Goal: Ask a question

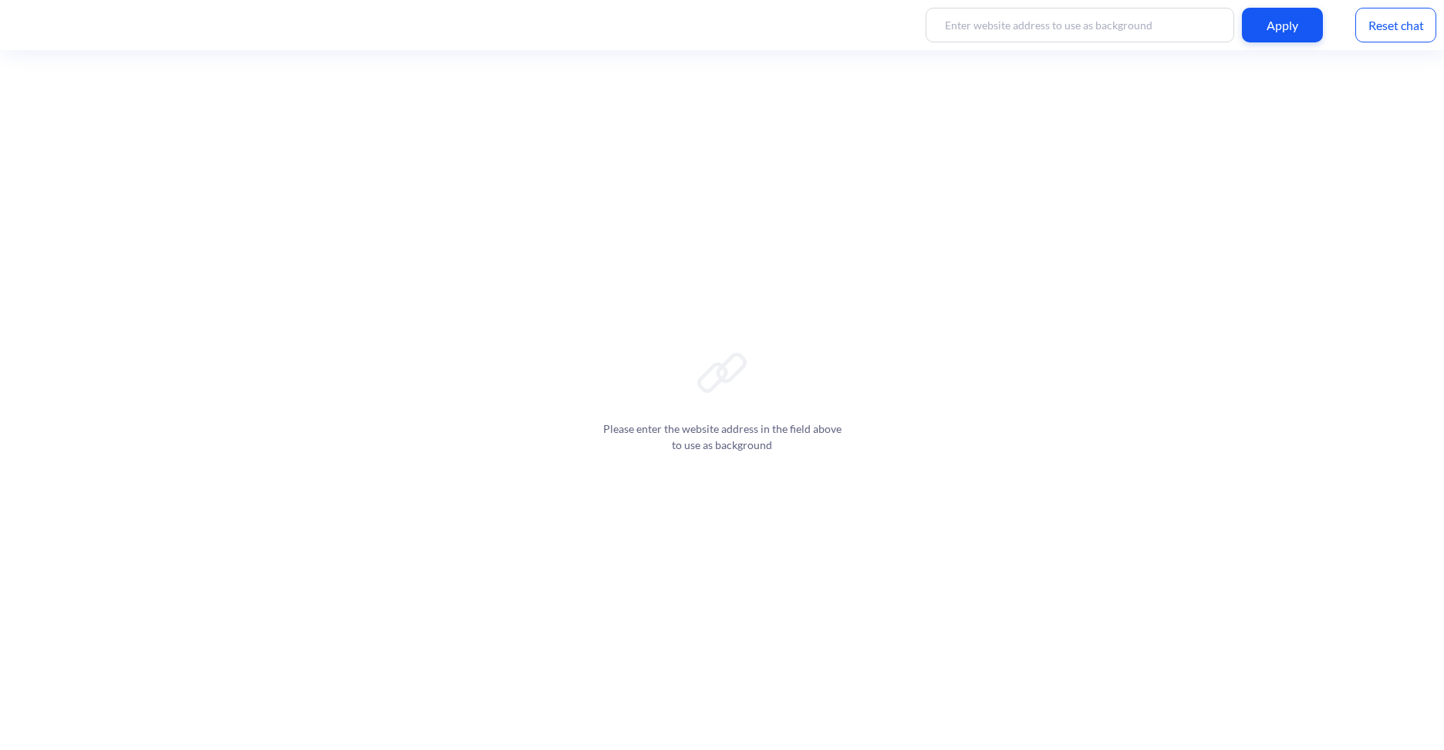
click at [1146, 32] on input at bounding box center [1079, 25] width 308 height 35
click at [1305, 24] on div "Apply" at bounding box center [1282, 25] width 81 height 35
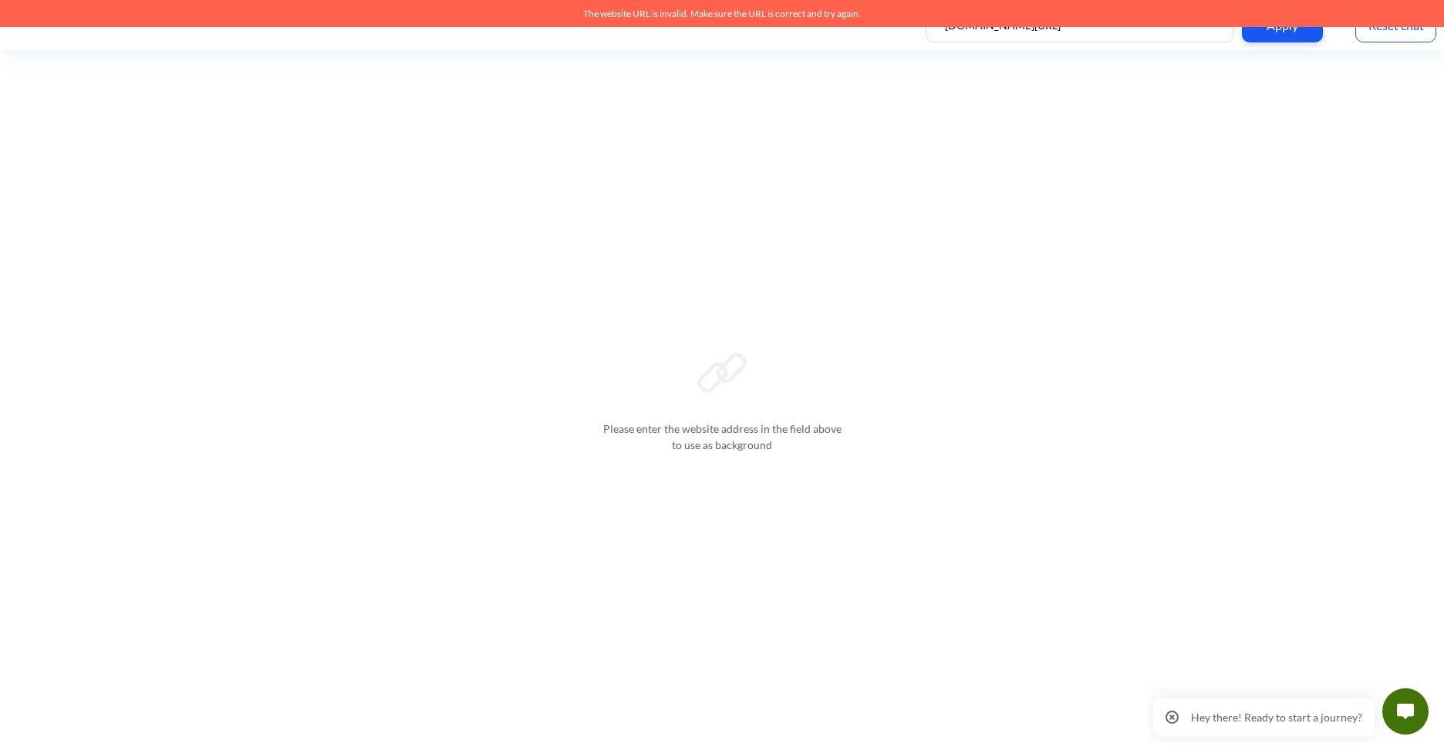
click at [966, 96] on div "Please enter the website address in the field above to use as background" at bounding box center [722, 400] width 1444 height 700
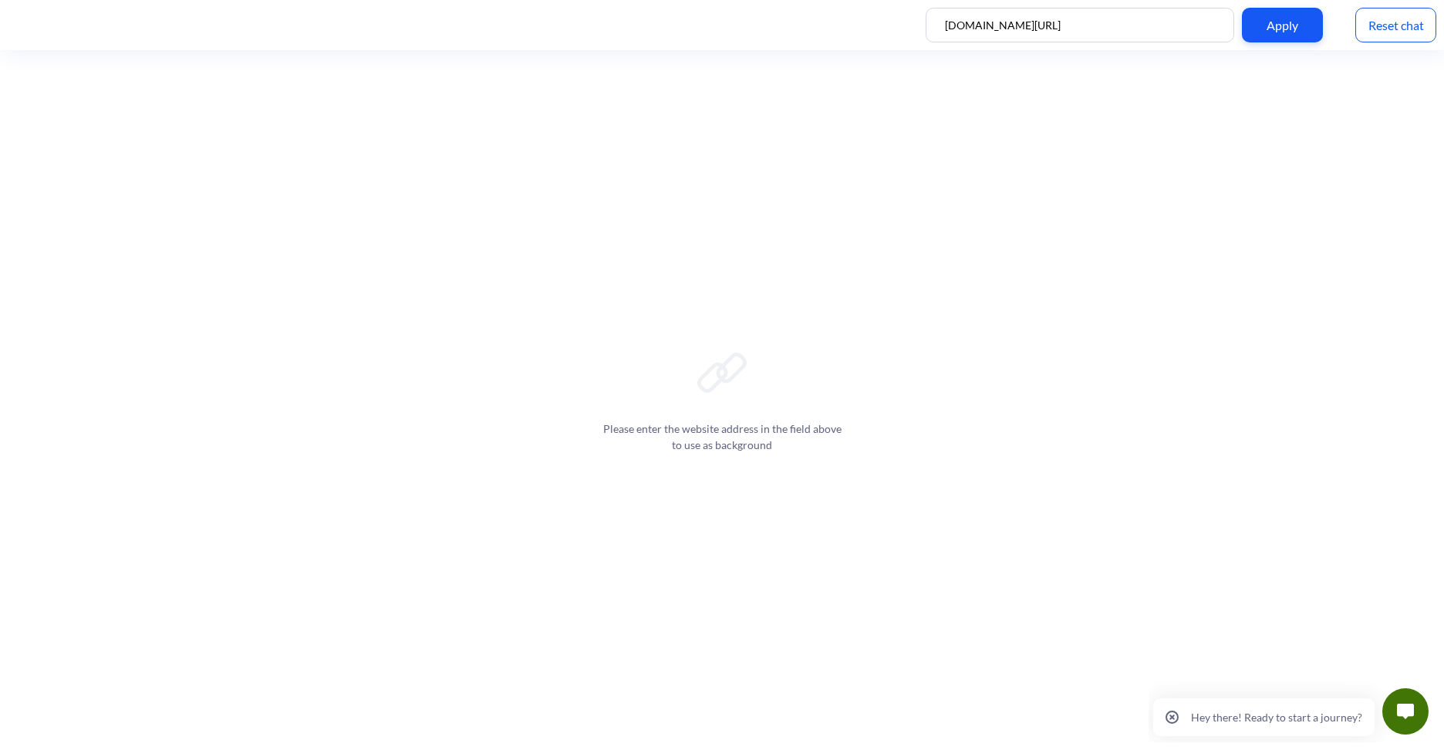
click at [949, 25] on input "palmettogba.com/jja" at bounding box center [1079, 25] width 308 height 35
click at [1300, 20] on div "Apply" at bounding box center [1282, 25] width 81 height 35
click at [1005, 28] on input "https://www.palmettogba.com/jja" at bounding box center [1079, 25] width 308 height 35
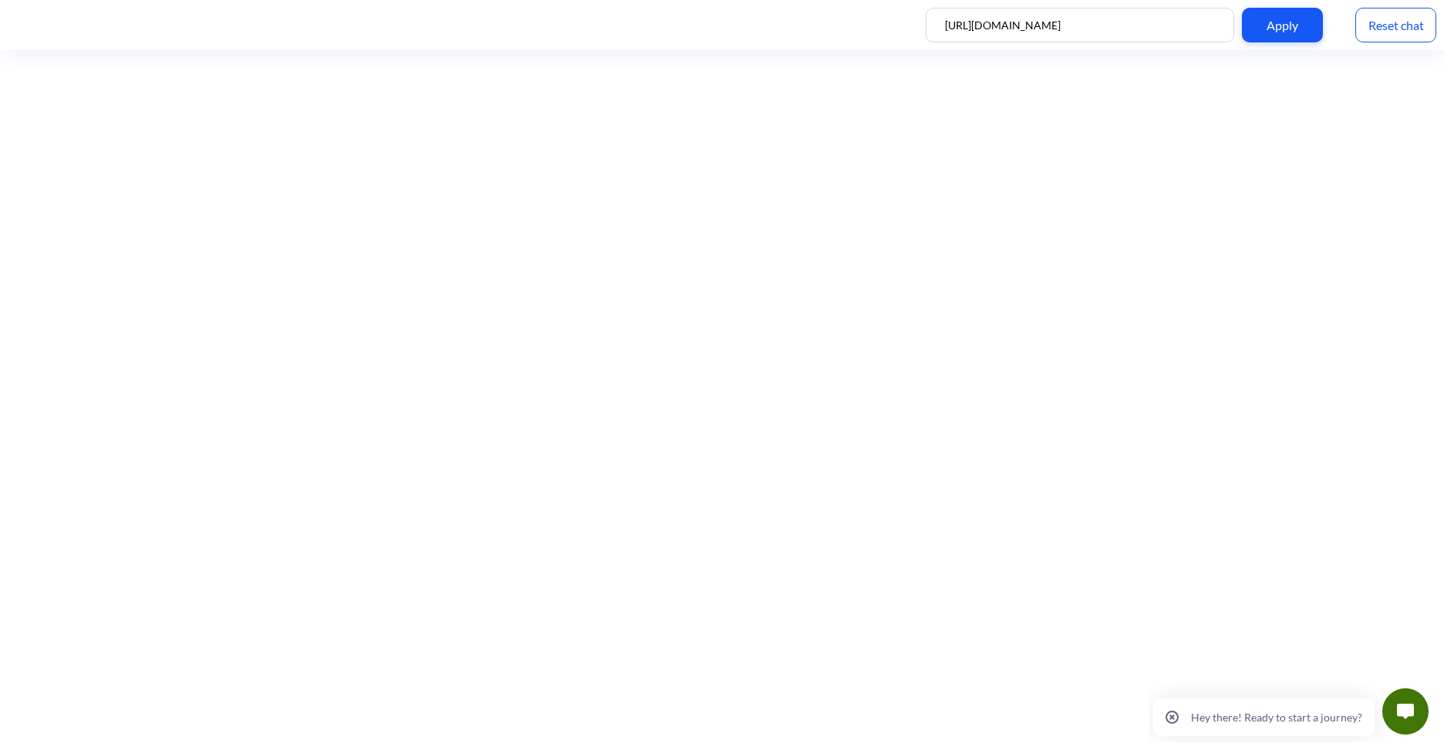
click at [1281, 27] on div "Apply" at bounding box center [1282, 25] width 81 height 35
click at [1116, 32] on input "https://www.palmettogba.com/jja" at bounding box center [1079, 25] width 308 height 35
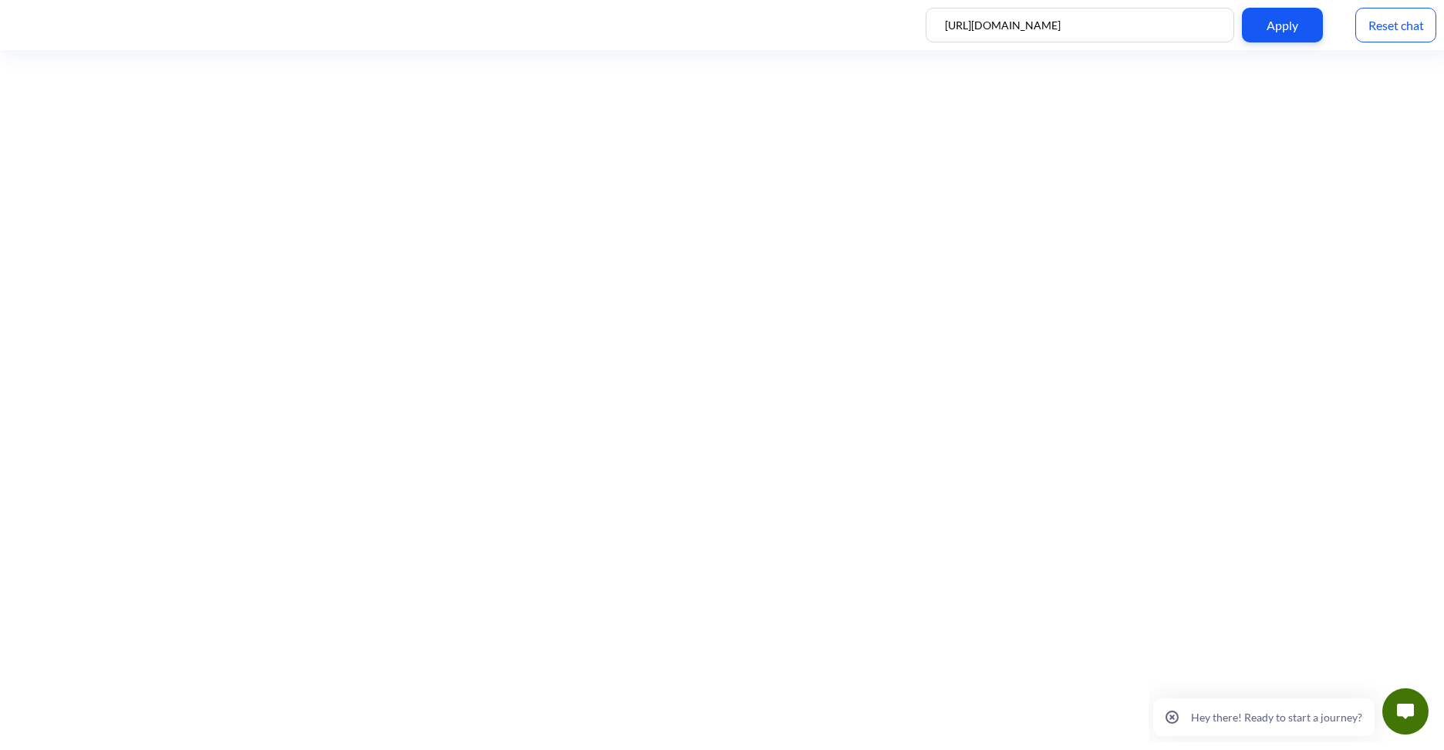
drag, startPoint x: 1116, startPoint y: 27, endPoint x: 910, endPoint y: 23, distance: 206.0
click at [910, 23] on div "https://www.palmettogba.com/jja Apply Reset chat" at bounding box center [722, 25] width 1444 height 50
click at [1029, 29] on input "https://www.palmettogba.com/jja" at bounding box center [1079, 25] width 308 height 35
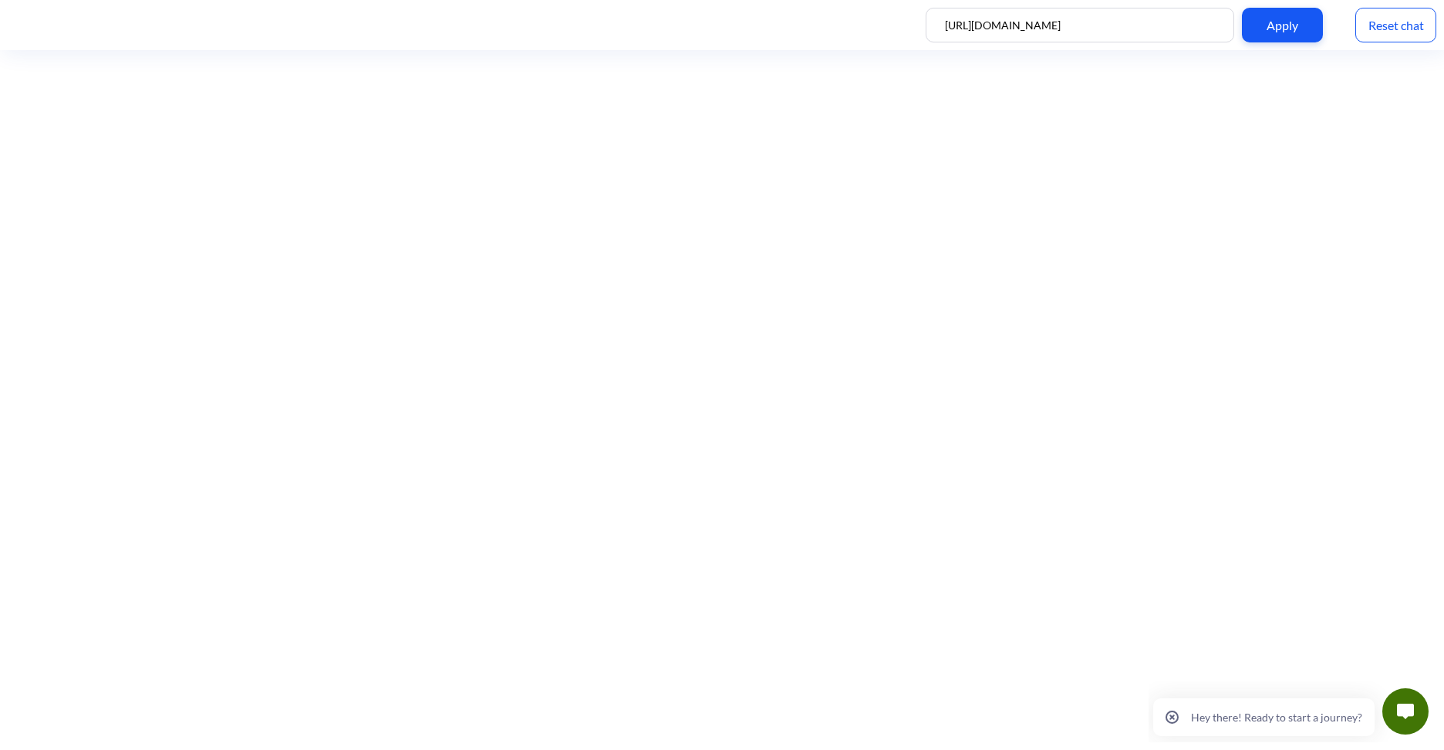
click at [1276, 26] on div "Apply" at bounding box center [1282, 25] width 81 height 35
click at [1045, 27] on input "https://www.google.com" at bounding box center [1079, 25] width 308 height 35
click at [1271, 29] on div "Apply" at bounding box center [1282, 25] width 81 height 35
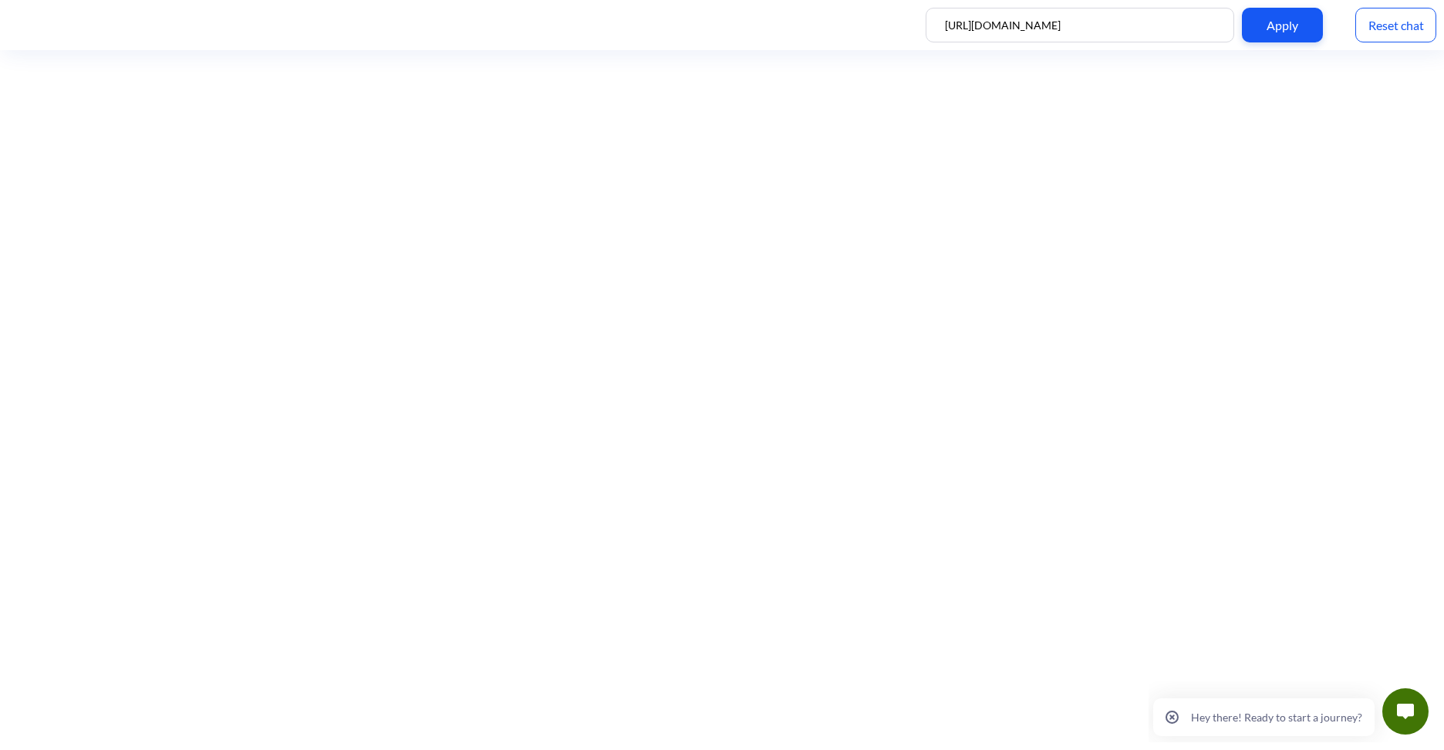
click at [1019, 32] on input "https://www.cnn.com" at bounding box center [1079, 25] width 308 height 35
click at [1023, 32] on input "https://www.cnn.com" at bounding box center [1079, 25] width 308 height 35
click at [1015, 22] on input "https://www.cnn.com" at bounding box center [1079, 25] width 308 height 35
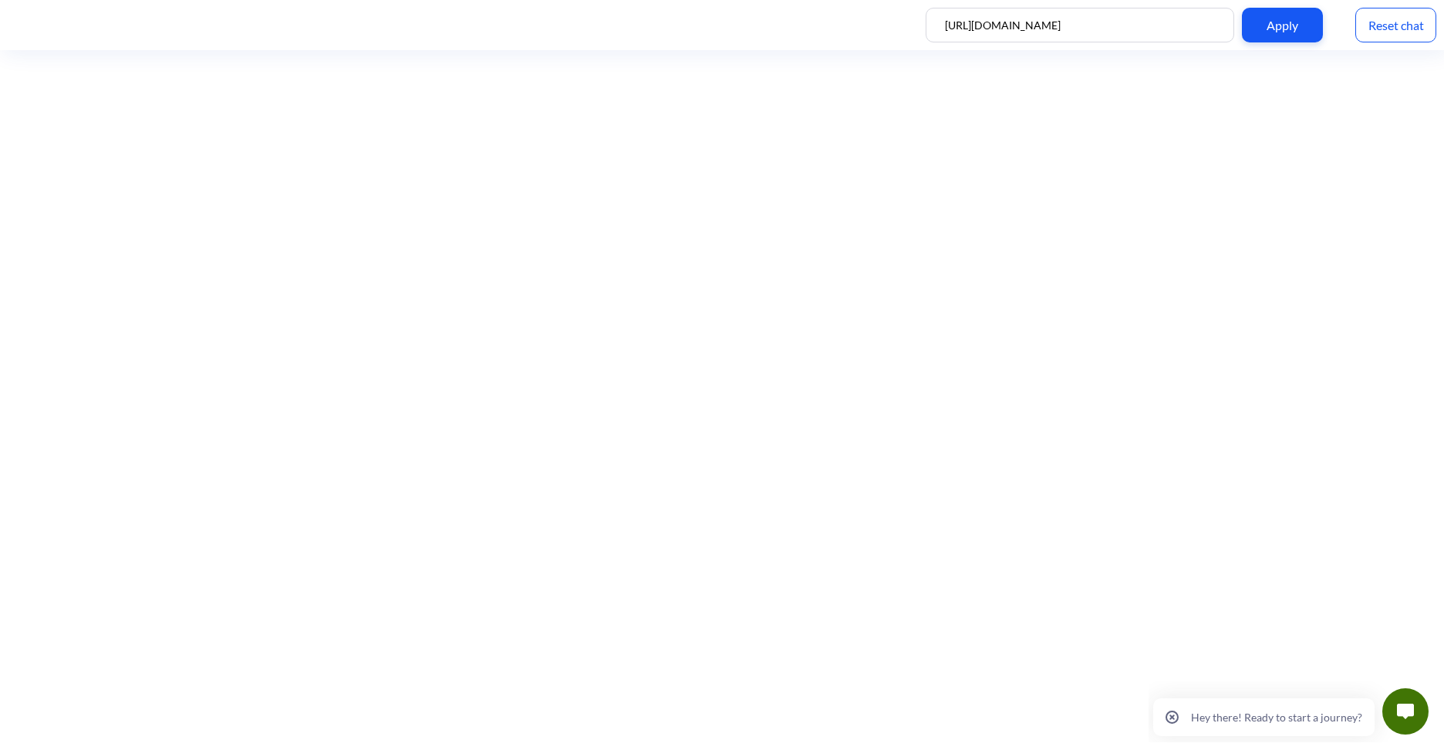
click at [1015, 22] on input "https://www.cnn.com" at bounding box center [1079, 25] width 308 height 35
click at [1283, 23] on div "Apply" at bounding box center [1282, 25] width 81 height 35
click at [1282, 28] on div "Apply" at bounding box center [1282, 25] width 81 height 35
click at [1268, 25] on div "Apply" at bounding box center [1282, 25] width 81 height 35
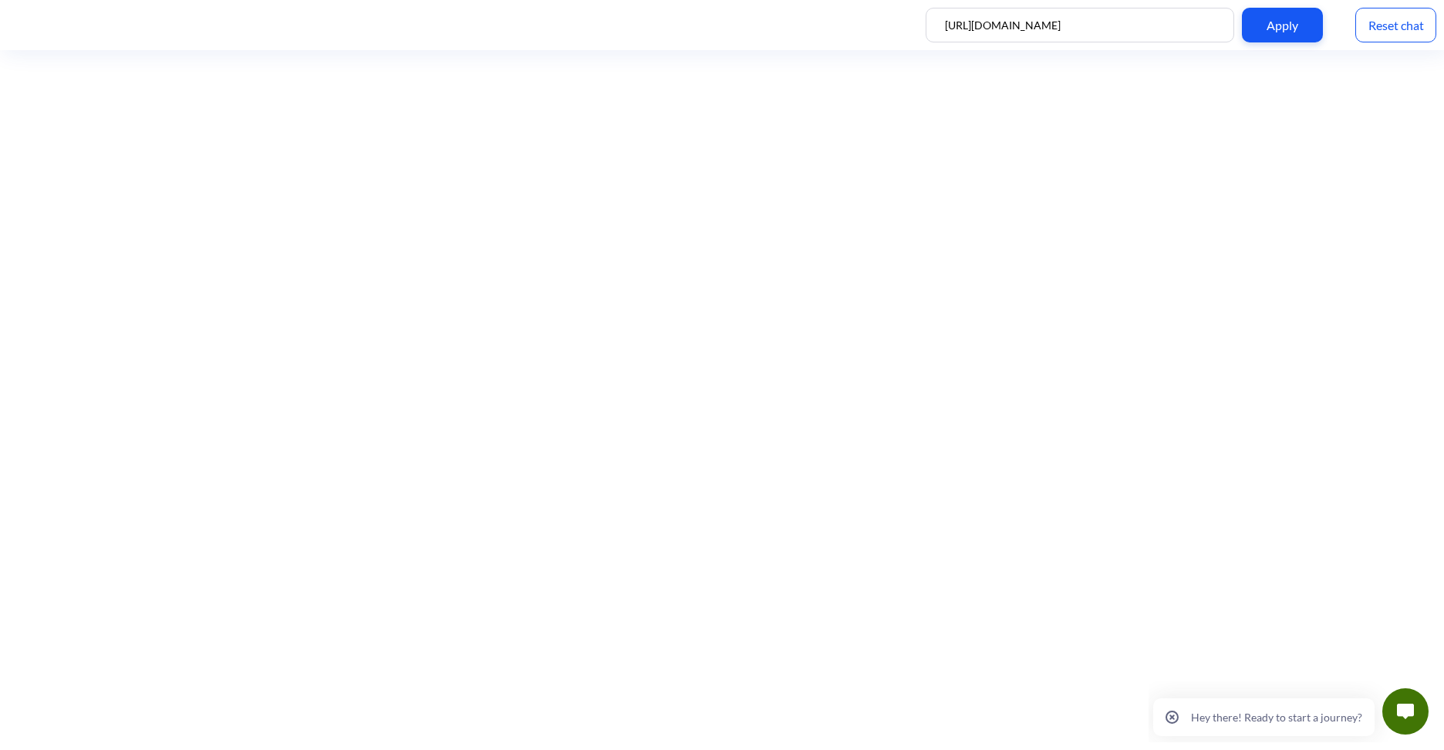
click at [966, 25] on input "https://www.gqellc.com" at bounding box center [1079, 25] width 308 height 35
click at [969, 25] on input "https://www.gqellc.com" at bounding box center [1079, 25] width 308 height 35
drag, startPoint x: 1085, startPoint y: 25, endPoint x: 937, endPoint y: 25, distance: 148.1
click at [937, 25] on input "https://www.gqellc.com" at bounding box center [1079, 25] width 308 height 35
type input "www.palmetto"
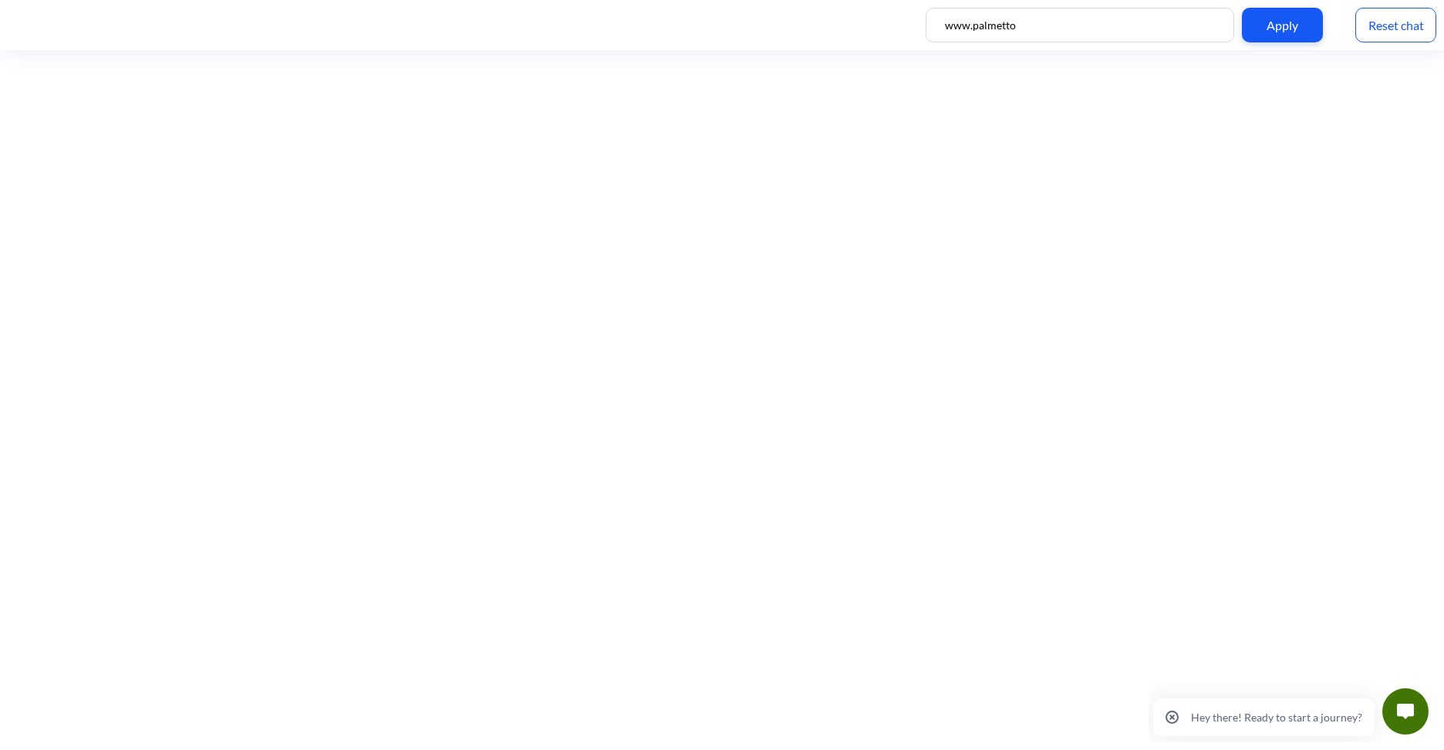
click at [1377, 699] on div at bounding box center [1405, 711] width 62 height 62
click at [1178, 719] on icon "close popup - button" at bounding box center [1171, 716] width 13 height 13
click at [1414, 713] on button at bounding box center [1405, 711] width 46 height 46
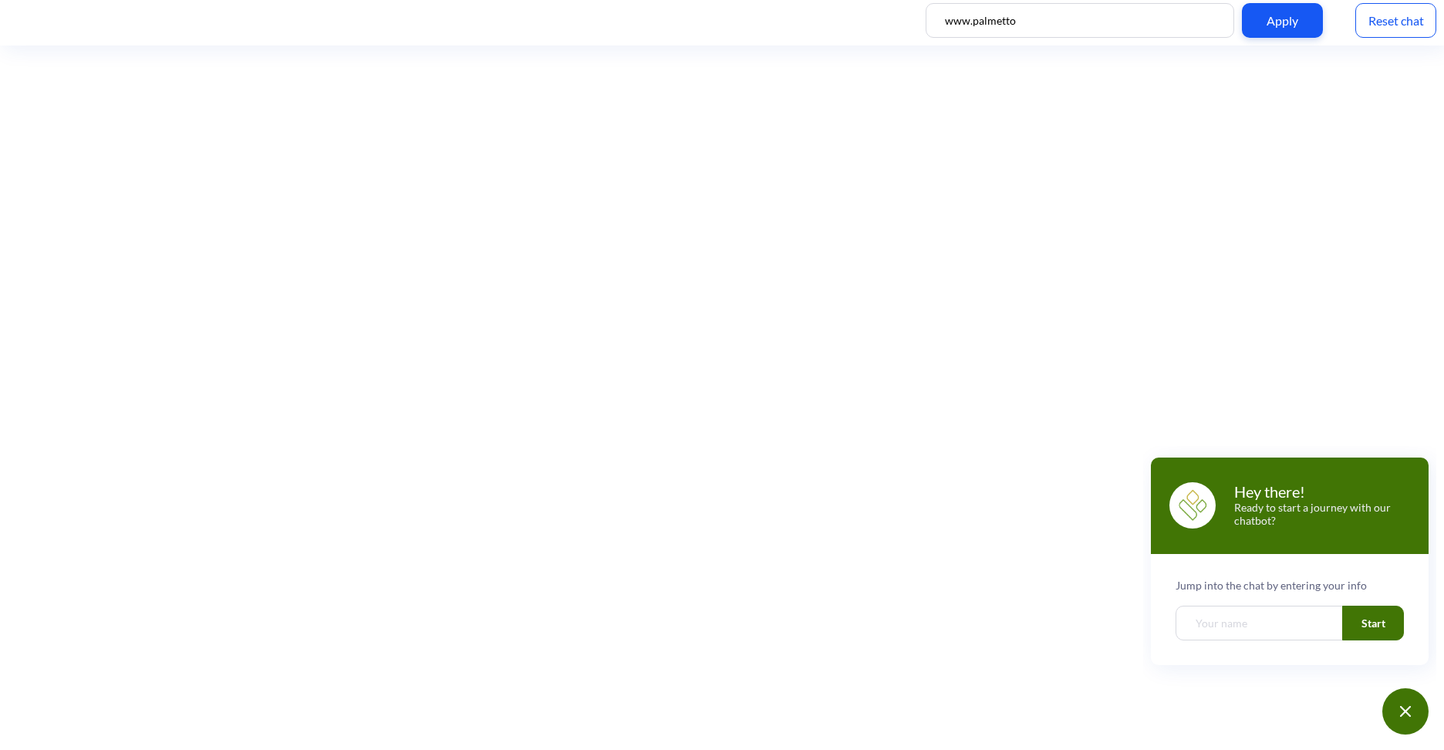
click at [1256, 629] on input "Welcome chatbot screen" at bounding box center [1259, 622] width 168 height 35
type input "Gerald"
click at [1370, 612] on button "Start" at bounding box center [1373, 622] width 62 height 35
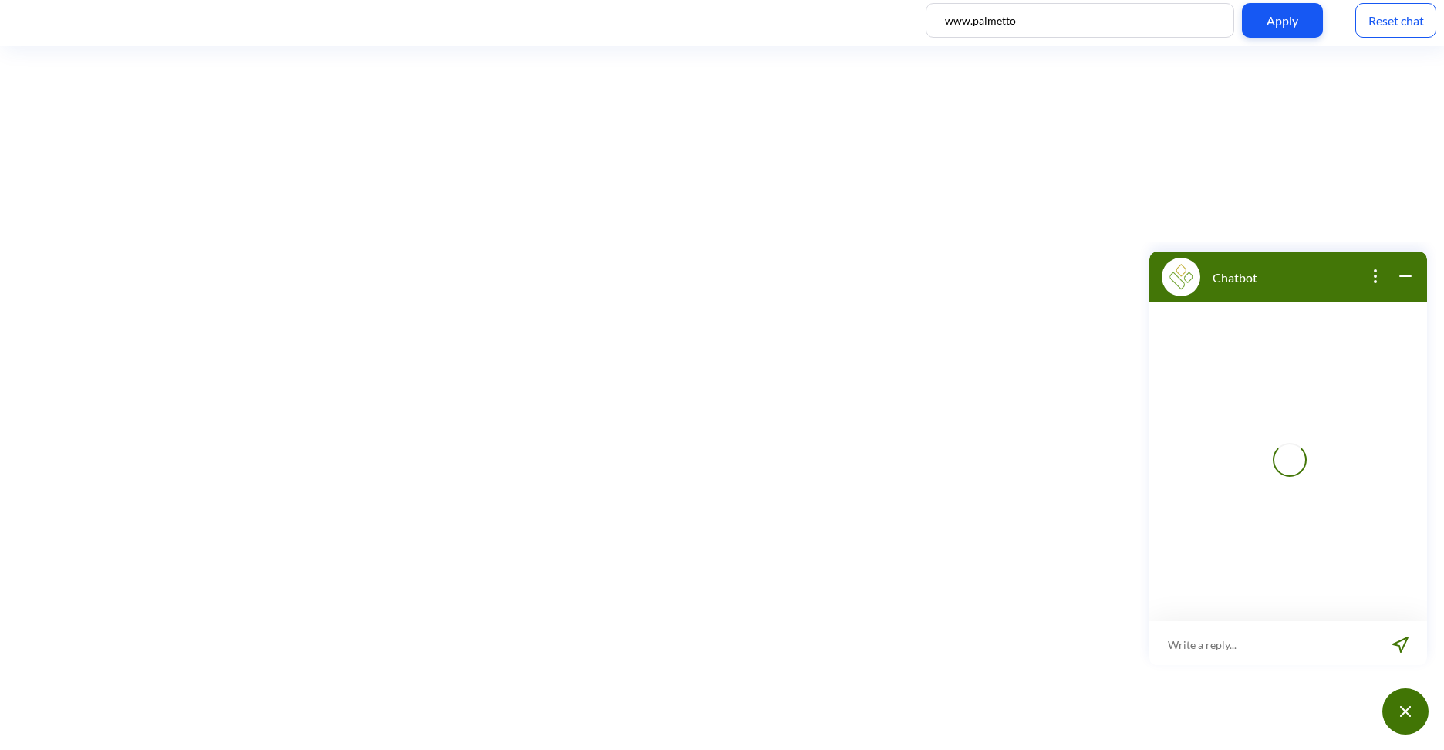
scroll to position [2, 0]
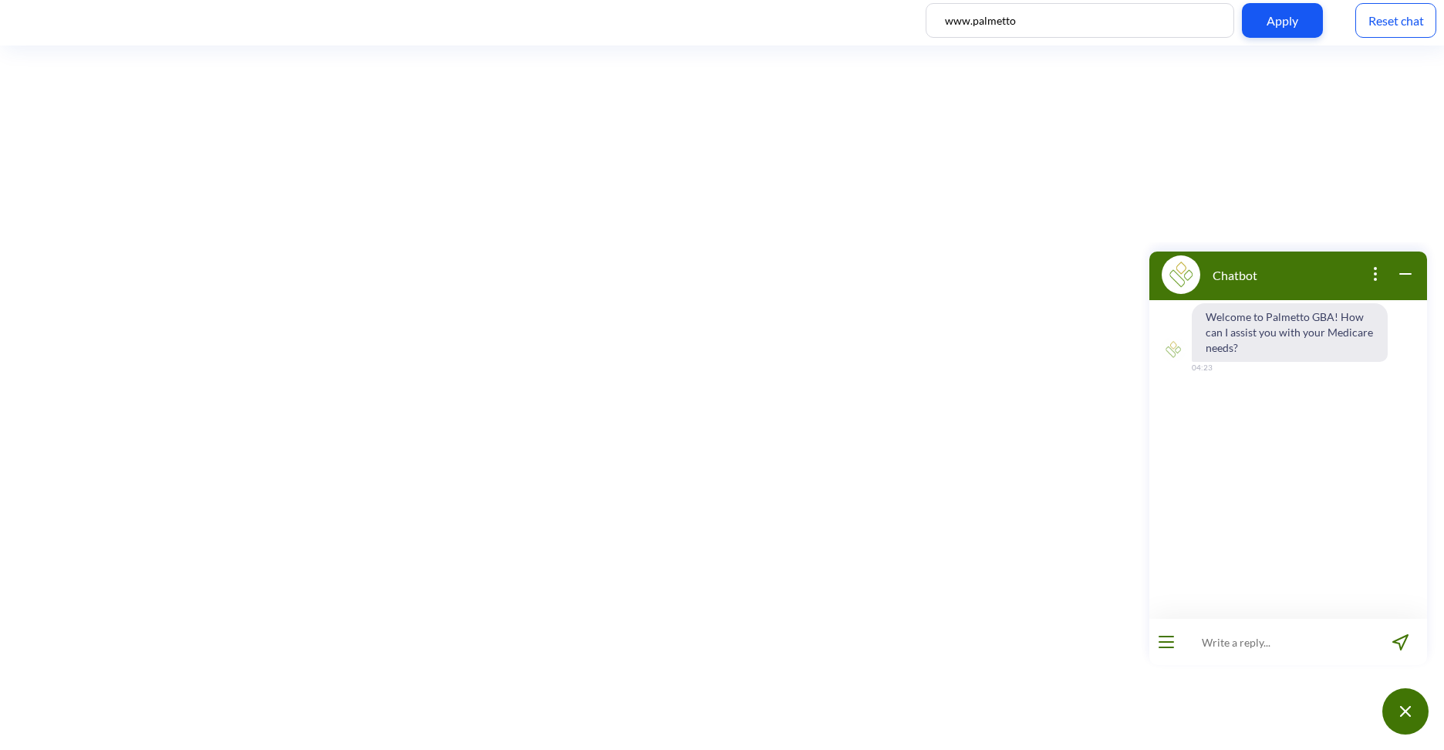
click at [1036, 19] on input "www.palmetto" at bounding box center [1079, 20] width 308 height 35
type input "www.palmettogba.com"
click at [1287, 5] on div "Apply" at bounding box center [1282, 20] width 81 height 35
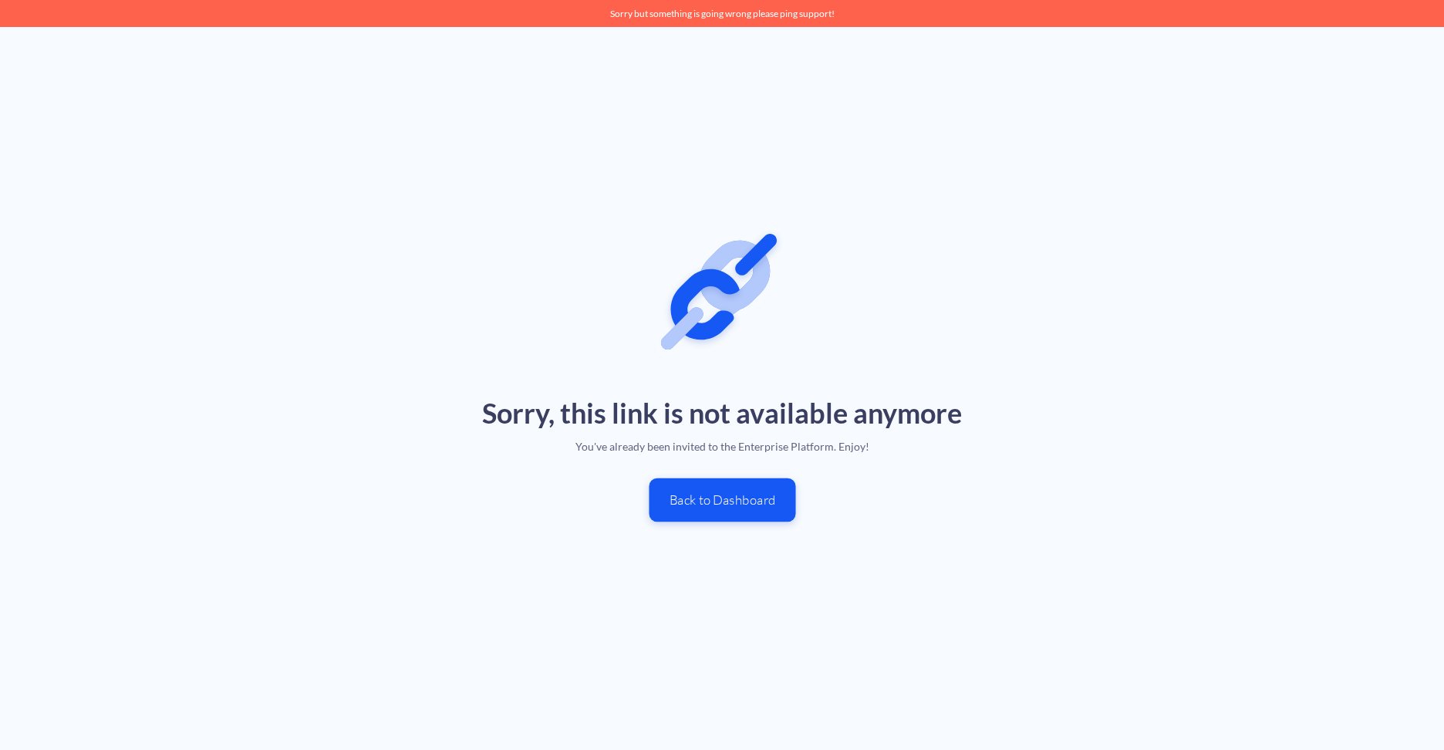
click at [716, 506] on button "Back to Dashboard" at bounding box center [722, 500] width 147 height 44
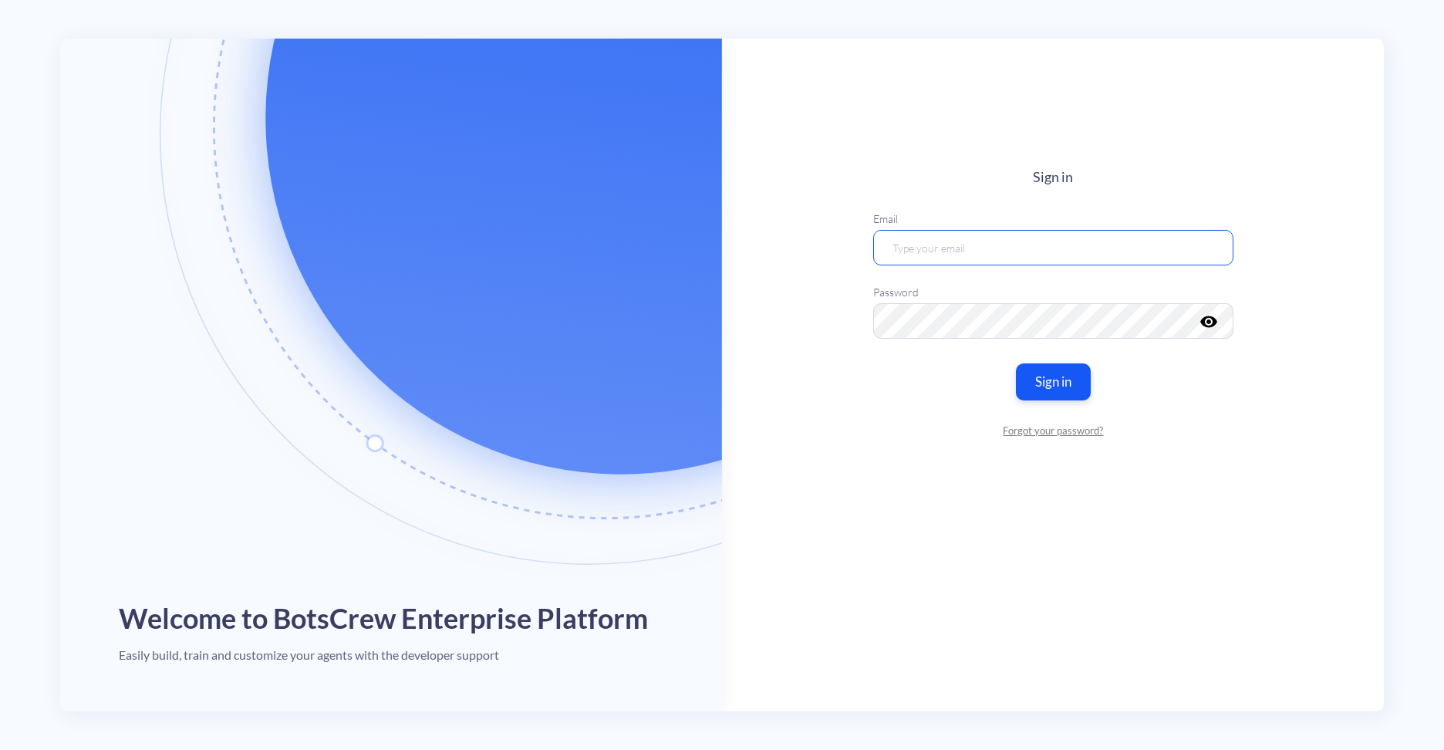
click at [926, 252] on input "email" at bounding box center [1053, 247] width 360 height 35
click at [1013, 248] on input "email" at bounding box center [1053, 247] width 360 height 35
paste input "[PERSON_NAME][EMAIL_ADDRESS][PERSON_NAME][DOMAIN_NAME]"
type input "[PERSON_NAME][EMAIL_ADDRESS][PERSON_NAME][DOMAIN_NAME]"
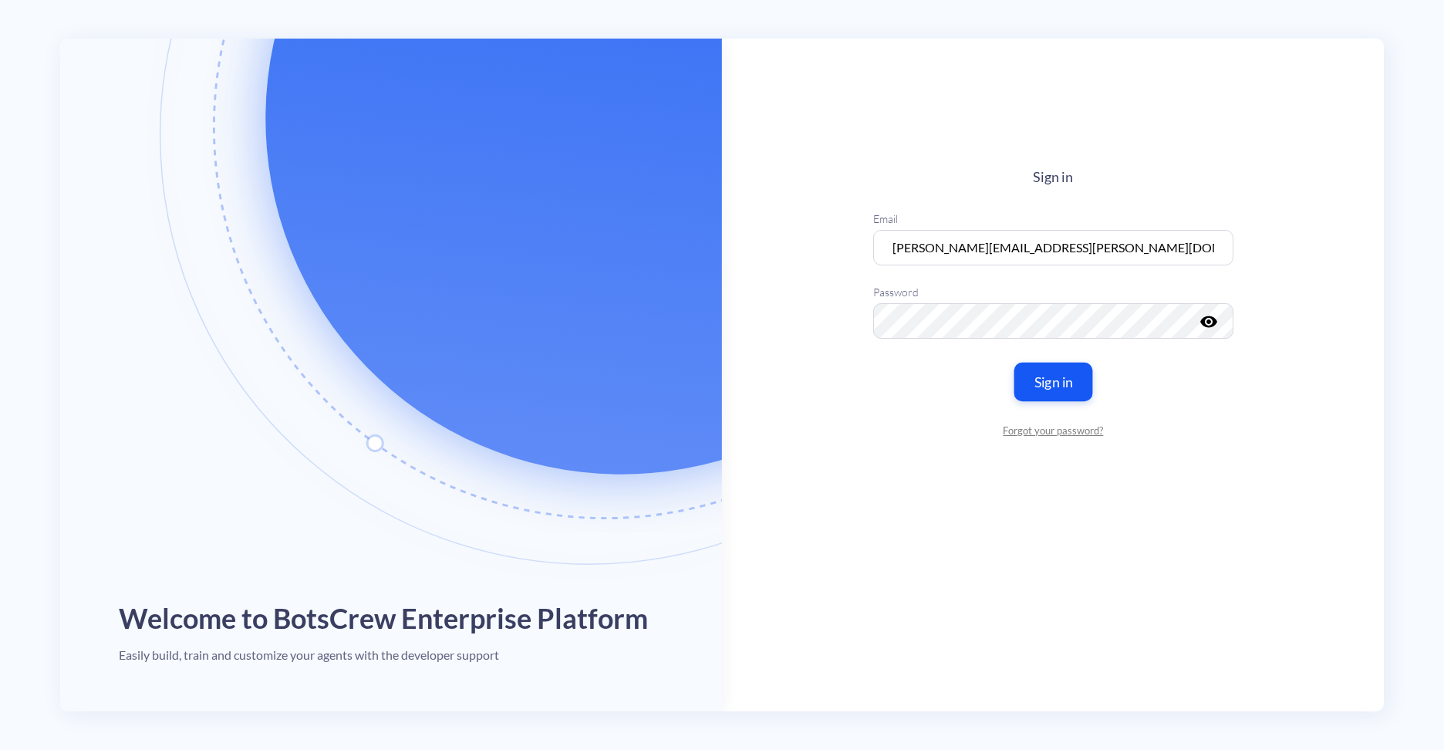
click at [1064, 382] on button "Sign in" at bounding box center [1052, 381] width 79 height 39
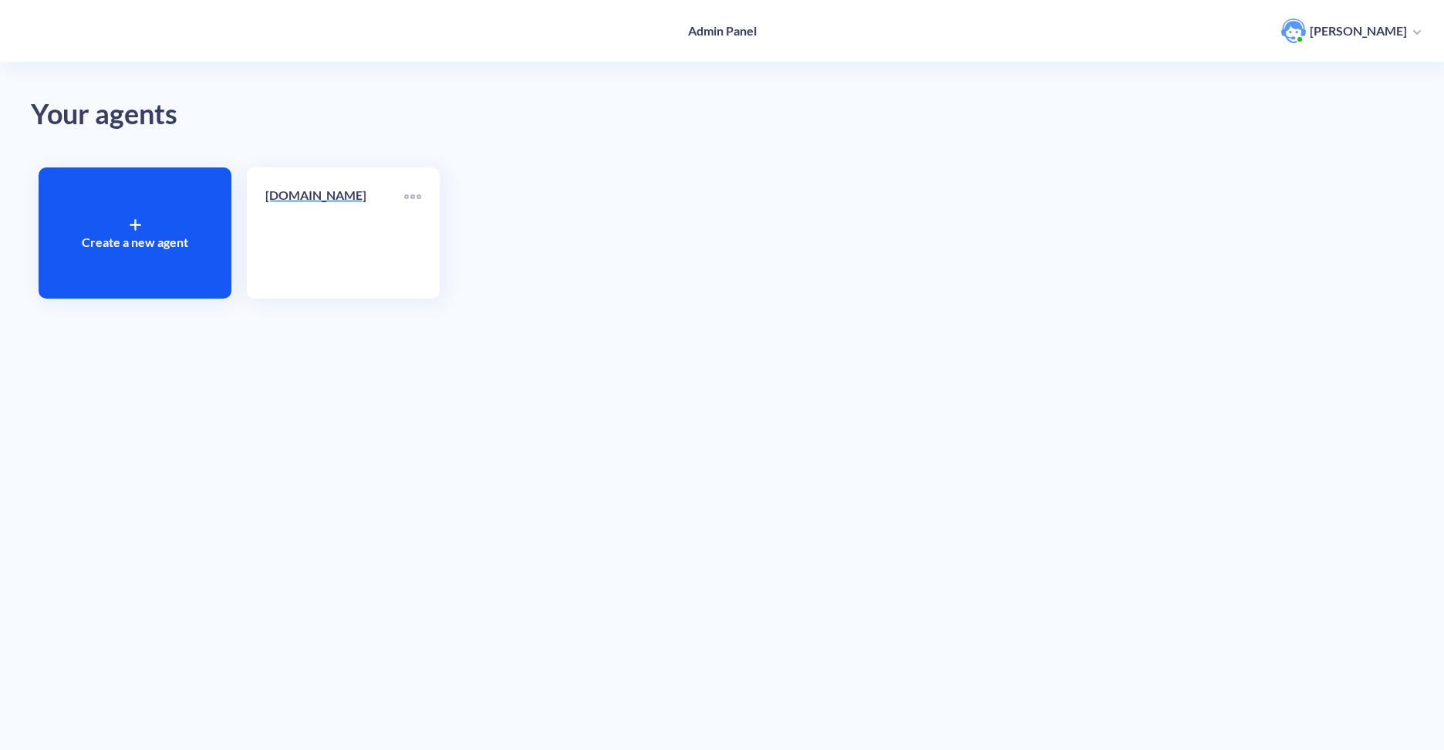
click at [321, 242] on link "[DOMAIN_NAME]" at bounding box center [334, 233] width 139 height 94
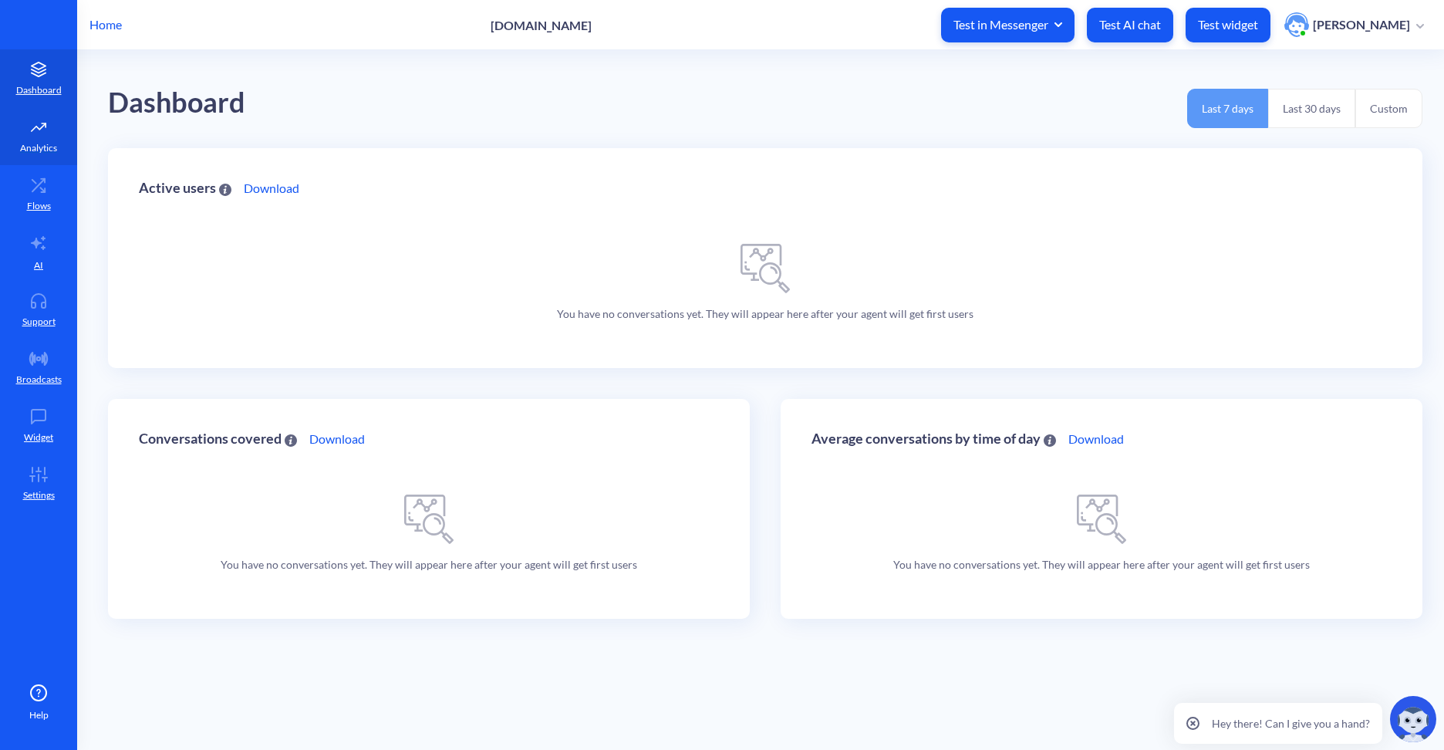
click at [40, 135] on link "Analytics" at bounding box center [38, 136] width 77 height 58
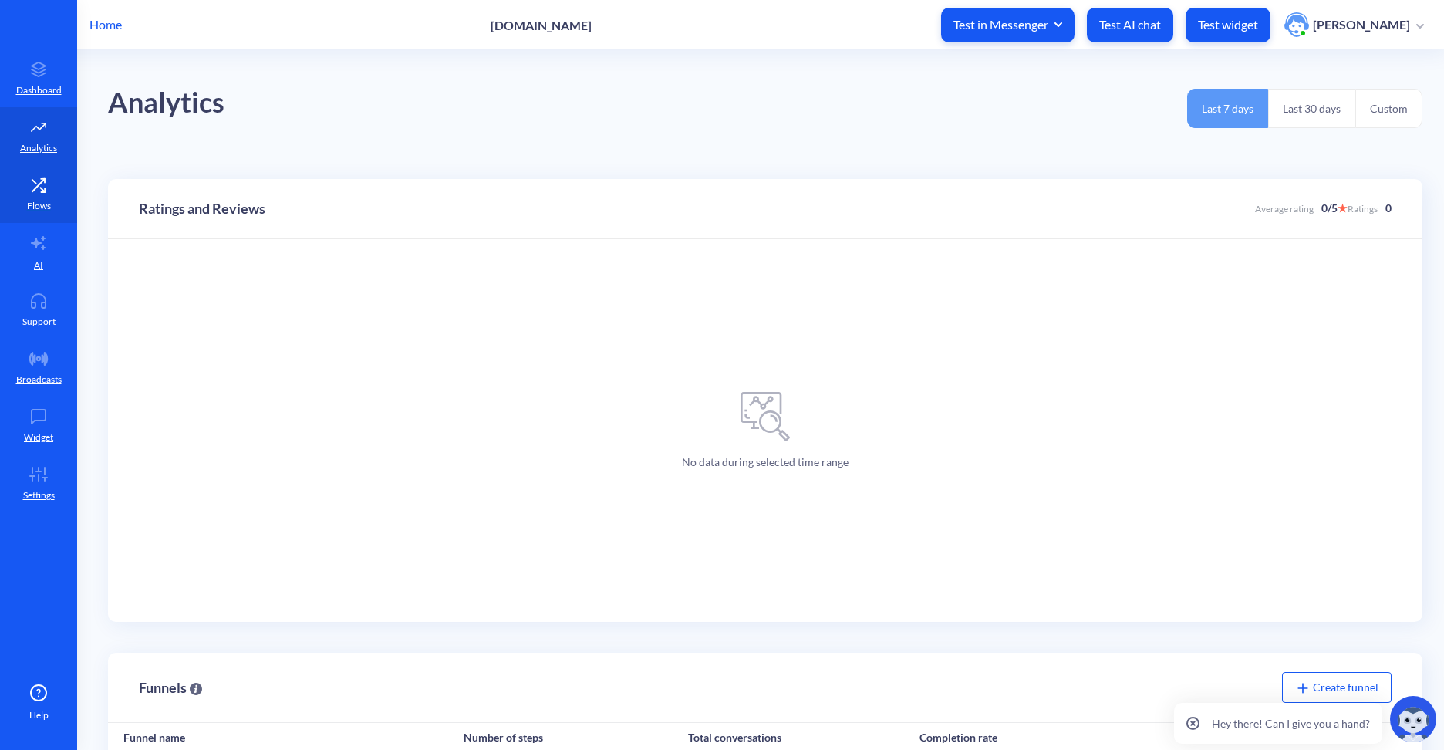
click at [44, 191] on icon at bounding box center [42, 189] width 5 height 5
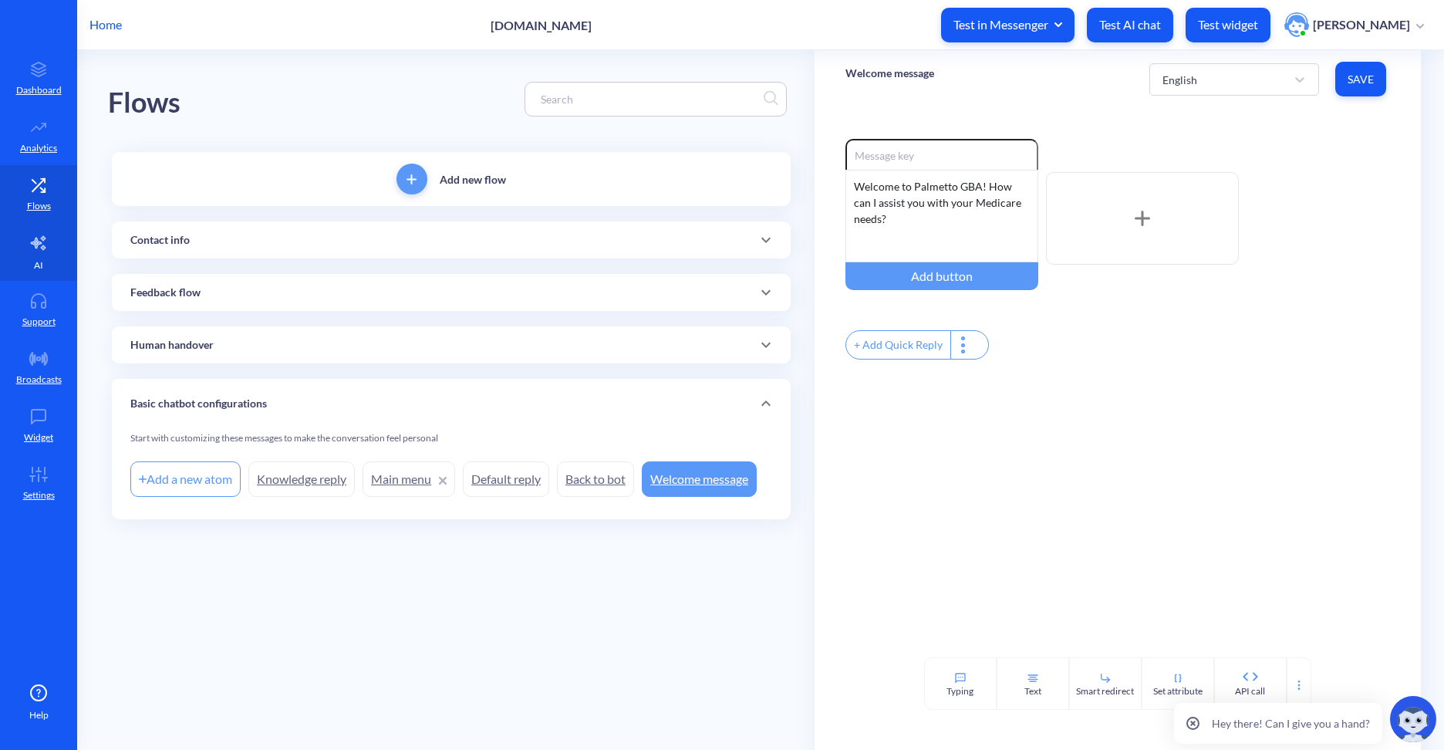
click at [46, 255] on link "AI" at bounding box center [38, 252] width 77 height 58
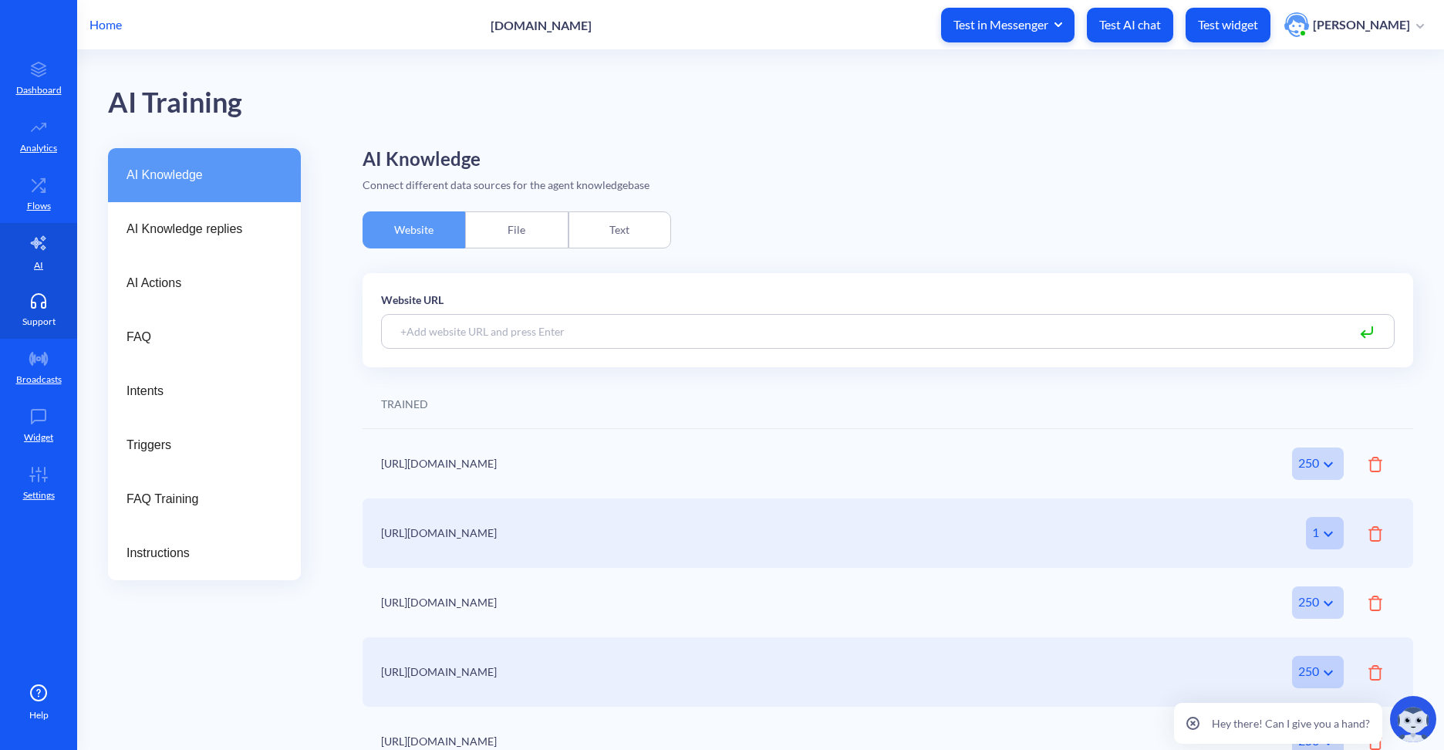
click at [39, 298] on icon at bounding box center [38, 300] width 31 height 15
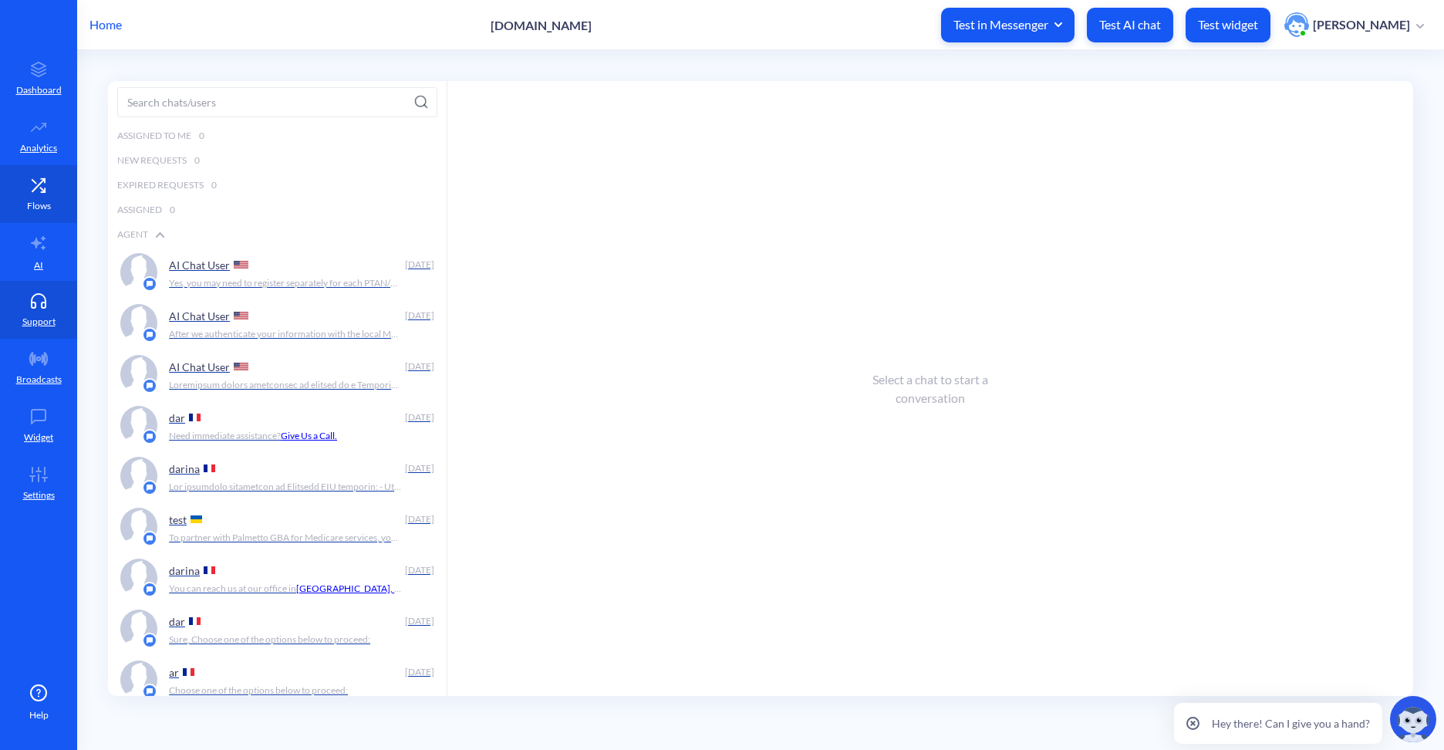
click at [39, 199] on p "Flows" at bounding box center [39, 206] width 24 height 14
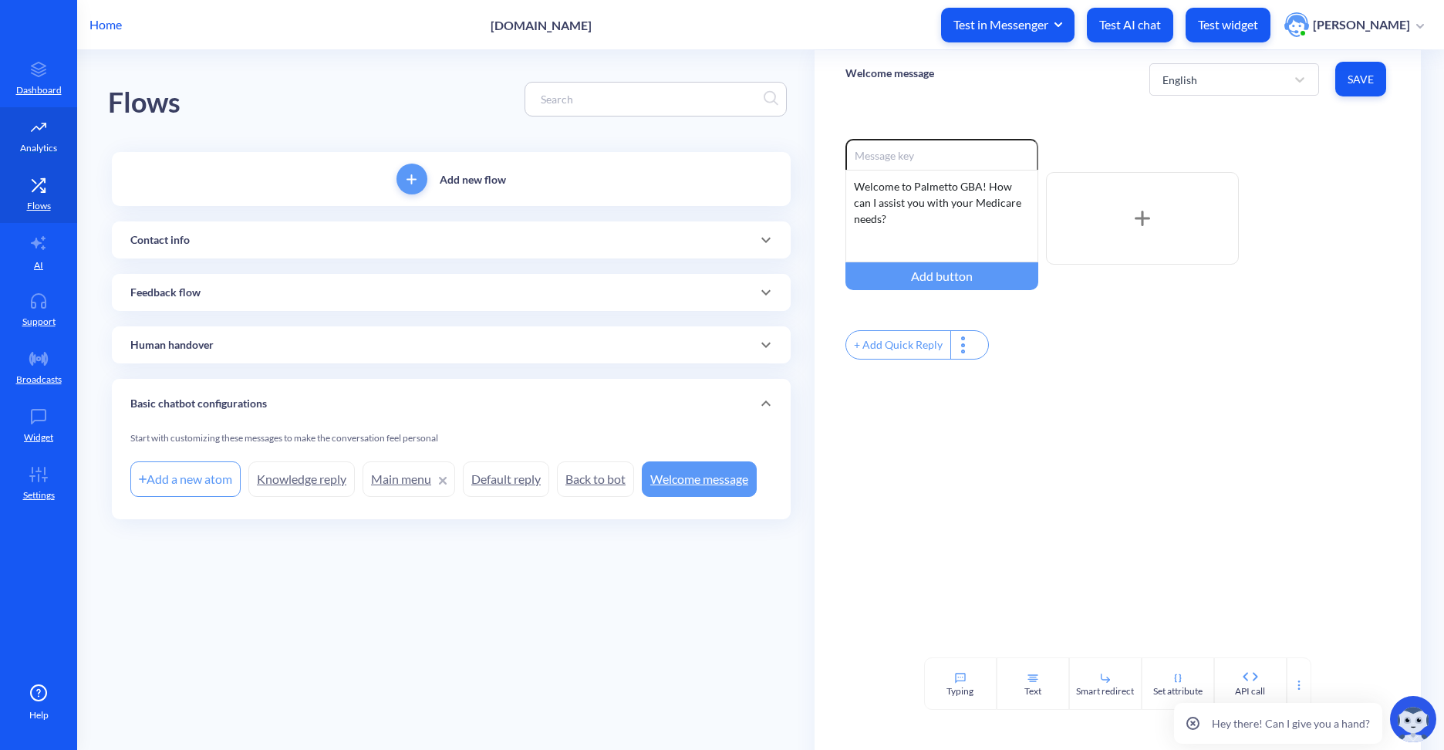
click at [42, 141] on p "Analytics" at bounding box center [38, 148] width 37 height 14
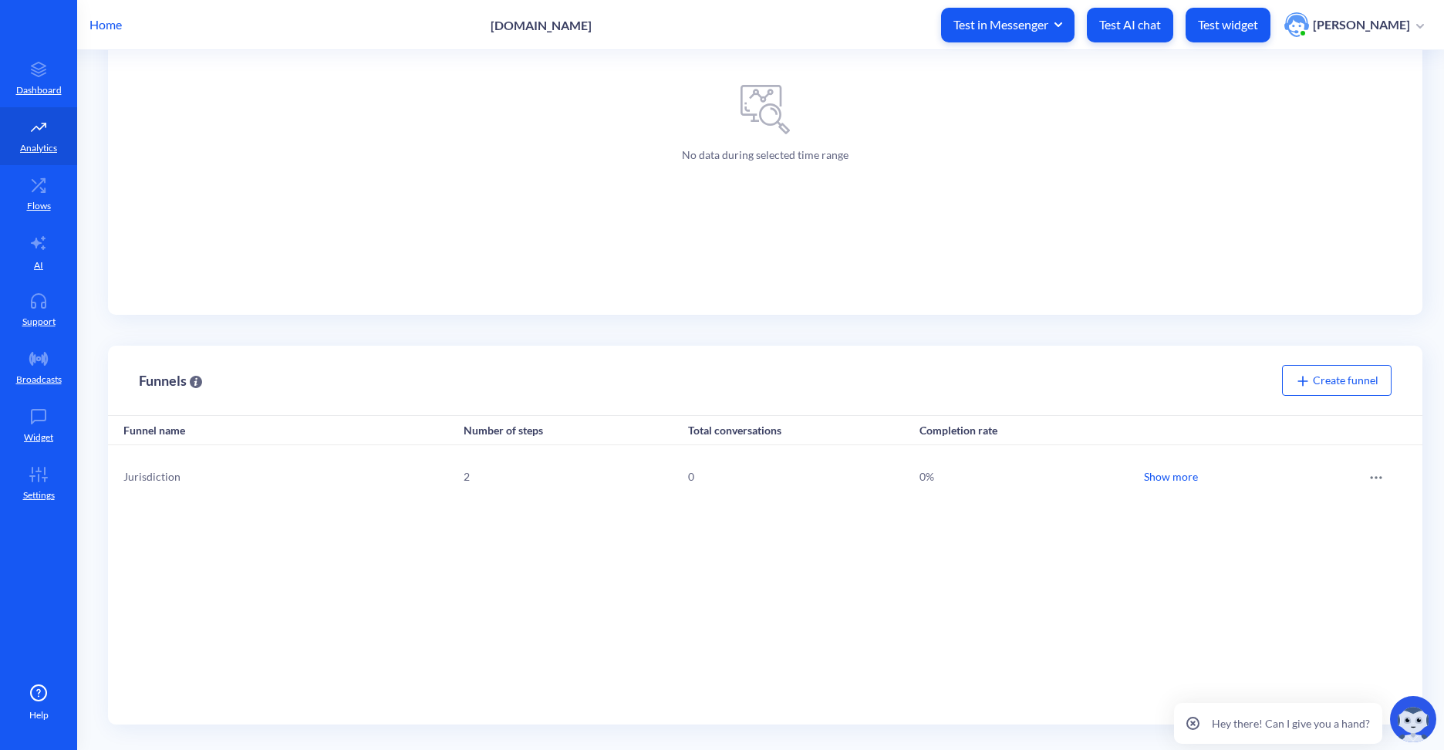
scroll to position [312, 0]
click at [39, 364] on icon at bounding box center [38, 358] width 31 height 15
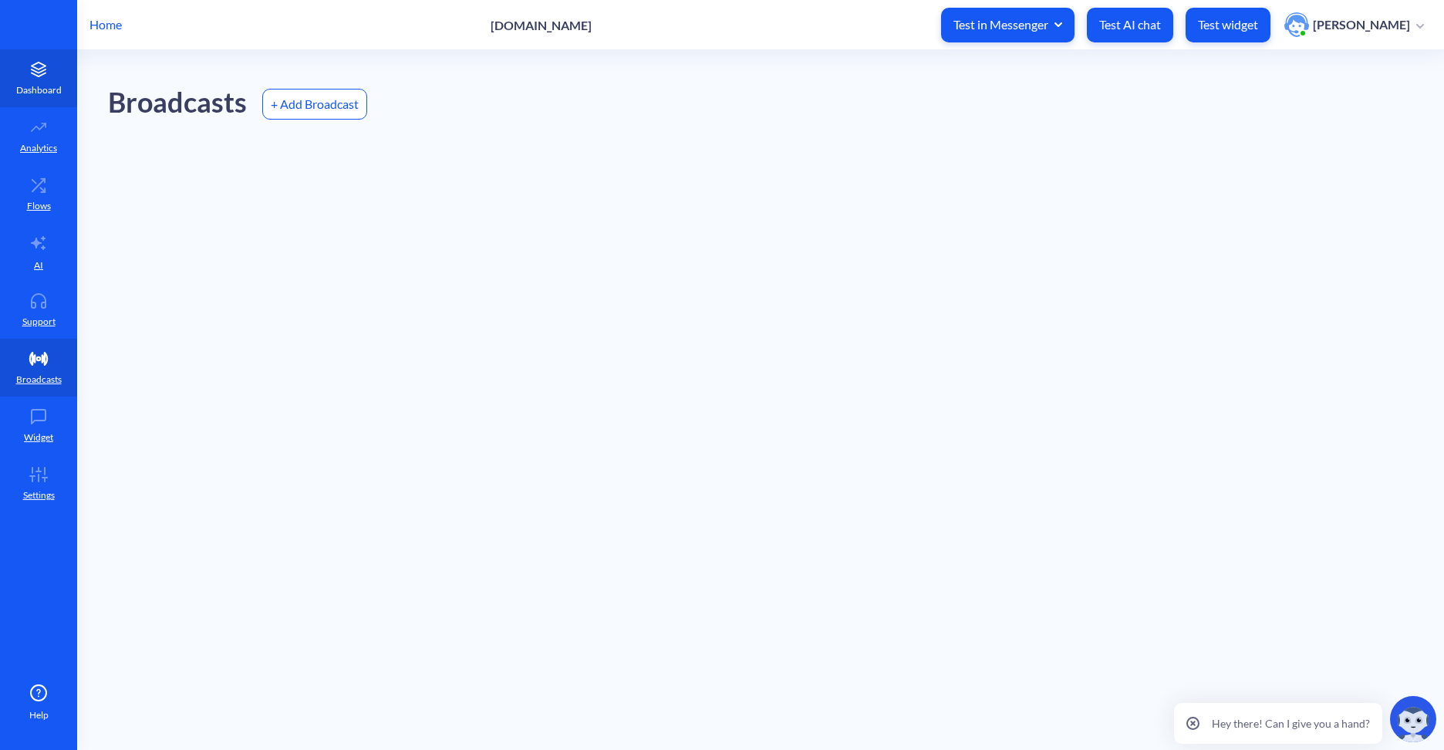
click at [39, 85] on p "Dashboard" at bounding box center [39, 90] width 46 height 14
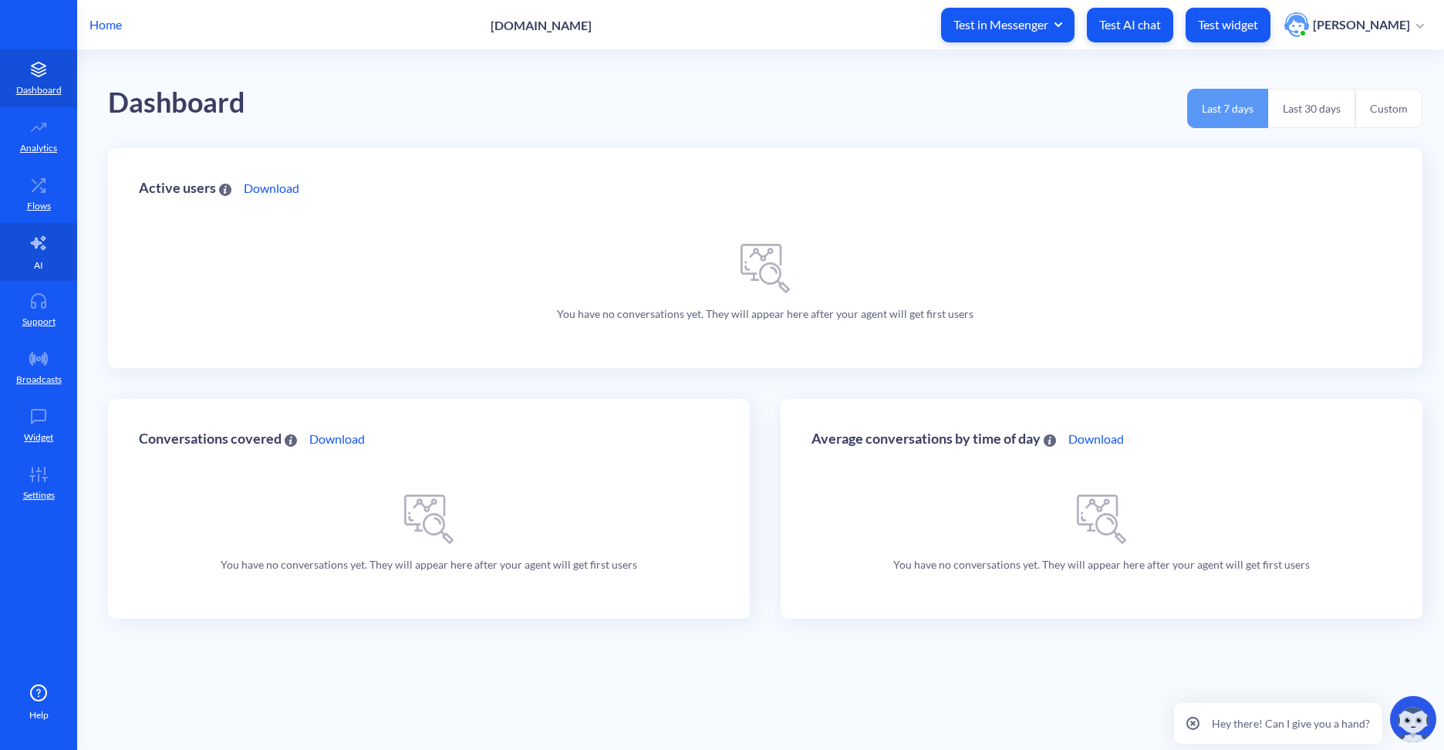
click at [42, 254] on link "AI" at bounding box center [38, 252] width 77 height 58
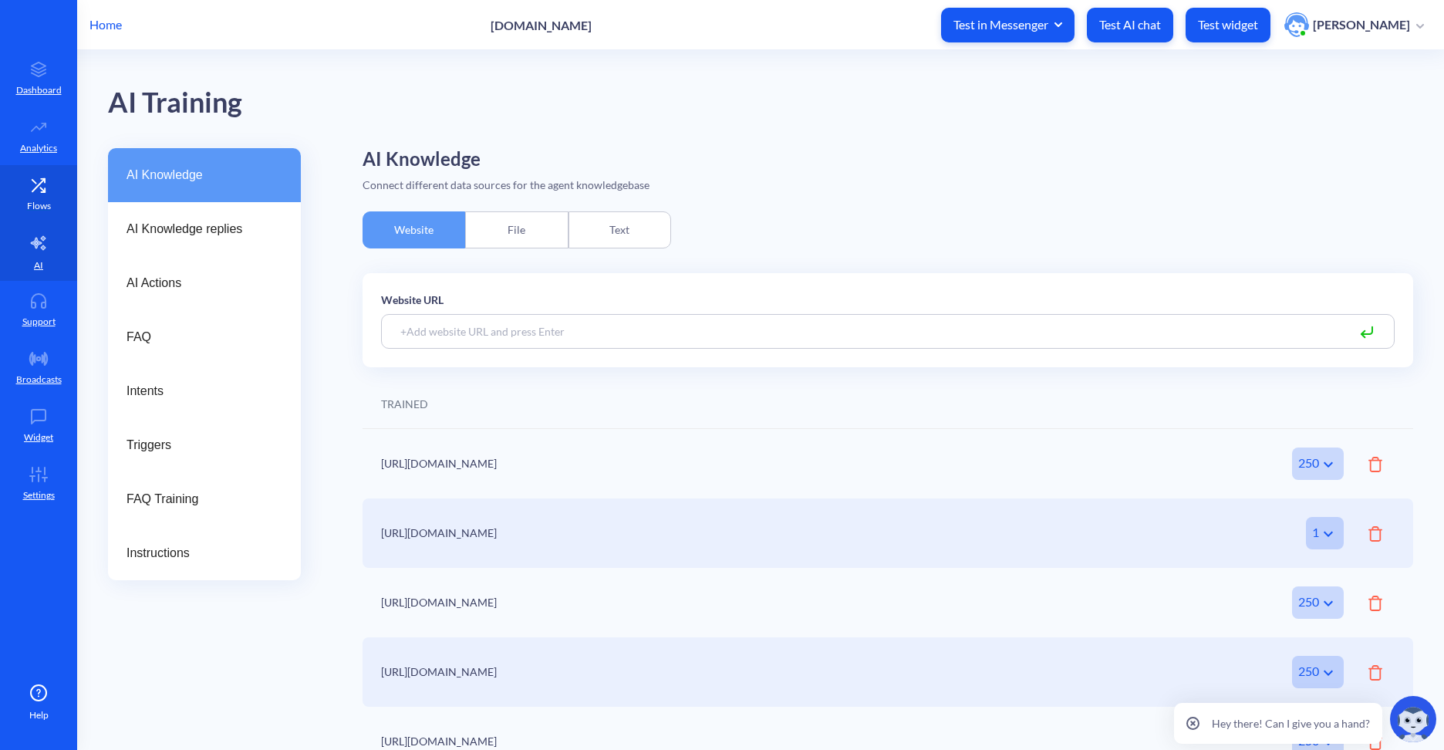
click at [44, 197] on link "Flows" at bounding box center [38, 194] width 77 height 58
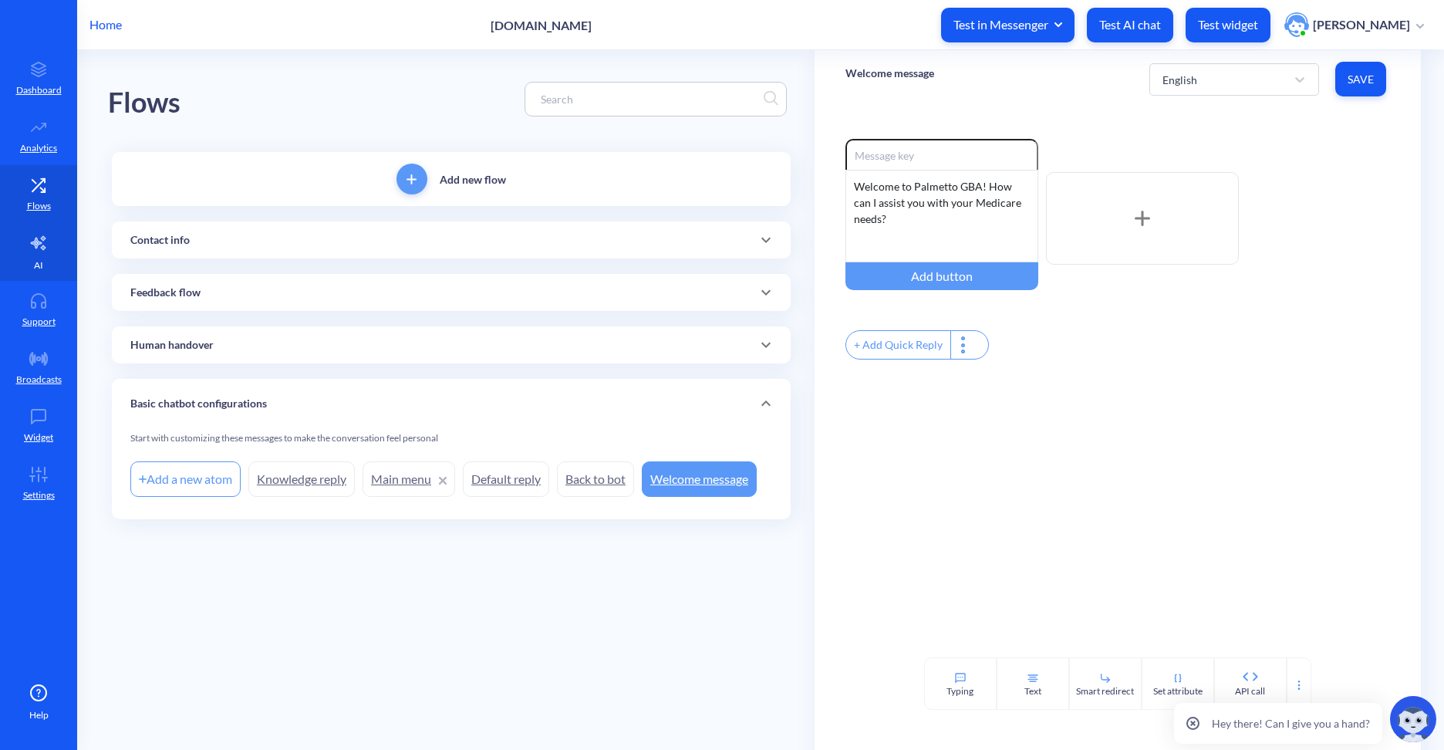
click at [35, 260] on p "AI" at bounding box center [38, 265] width 9 height 14
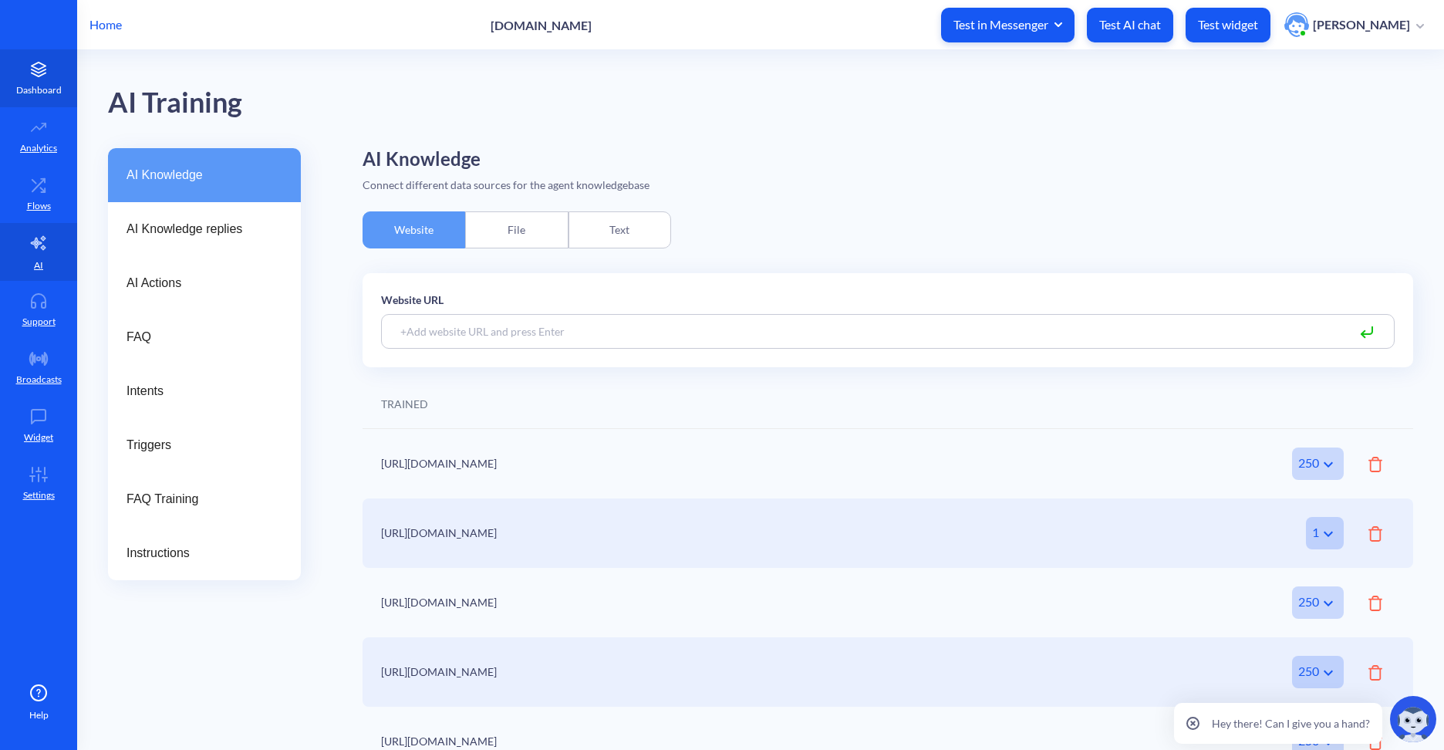
click at [49, 82] on link "Dashboard" at bounding box center [38, 78] width 77 height 58
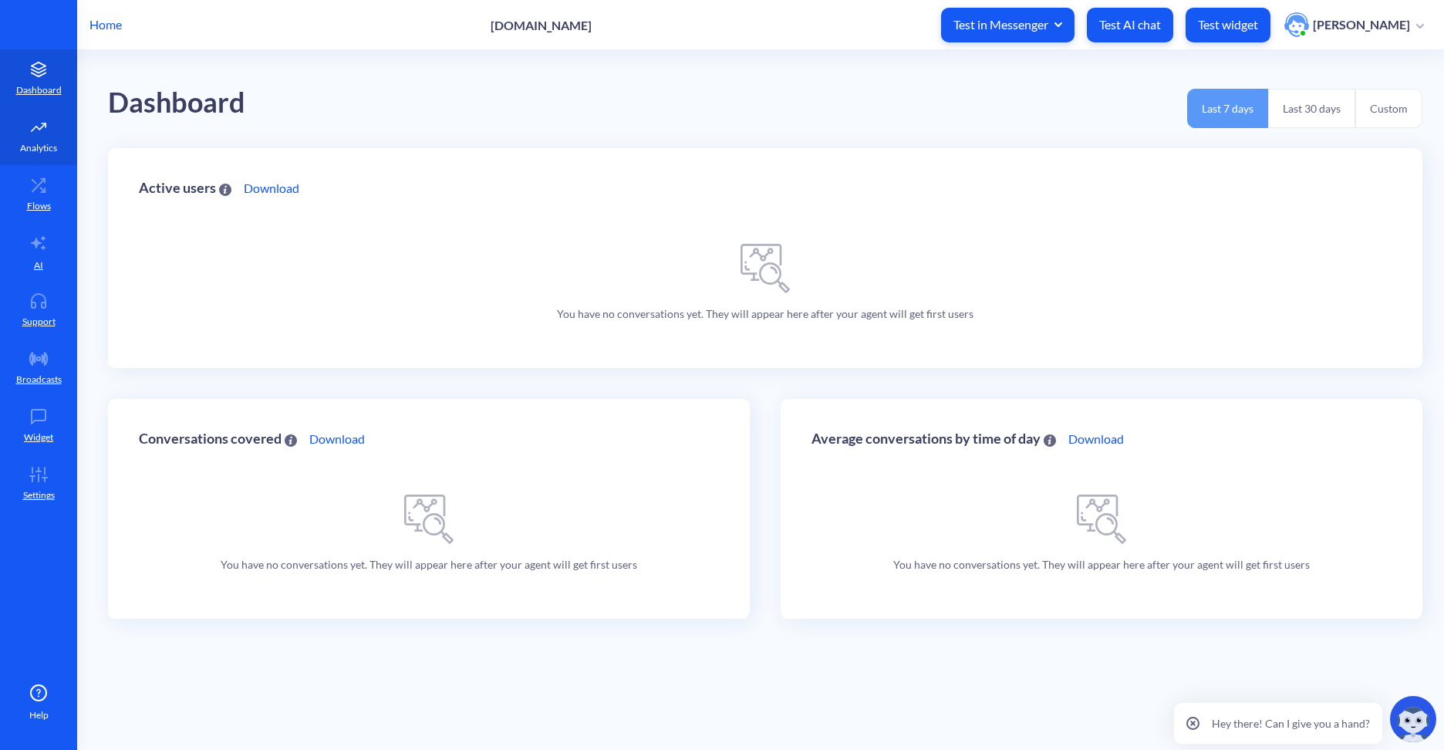
click at [40, 141] on p "Analytics" at bounding box center [38, 148] width 37 height 14
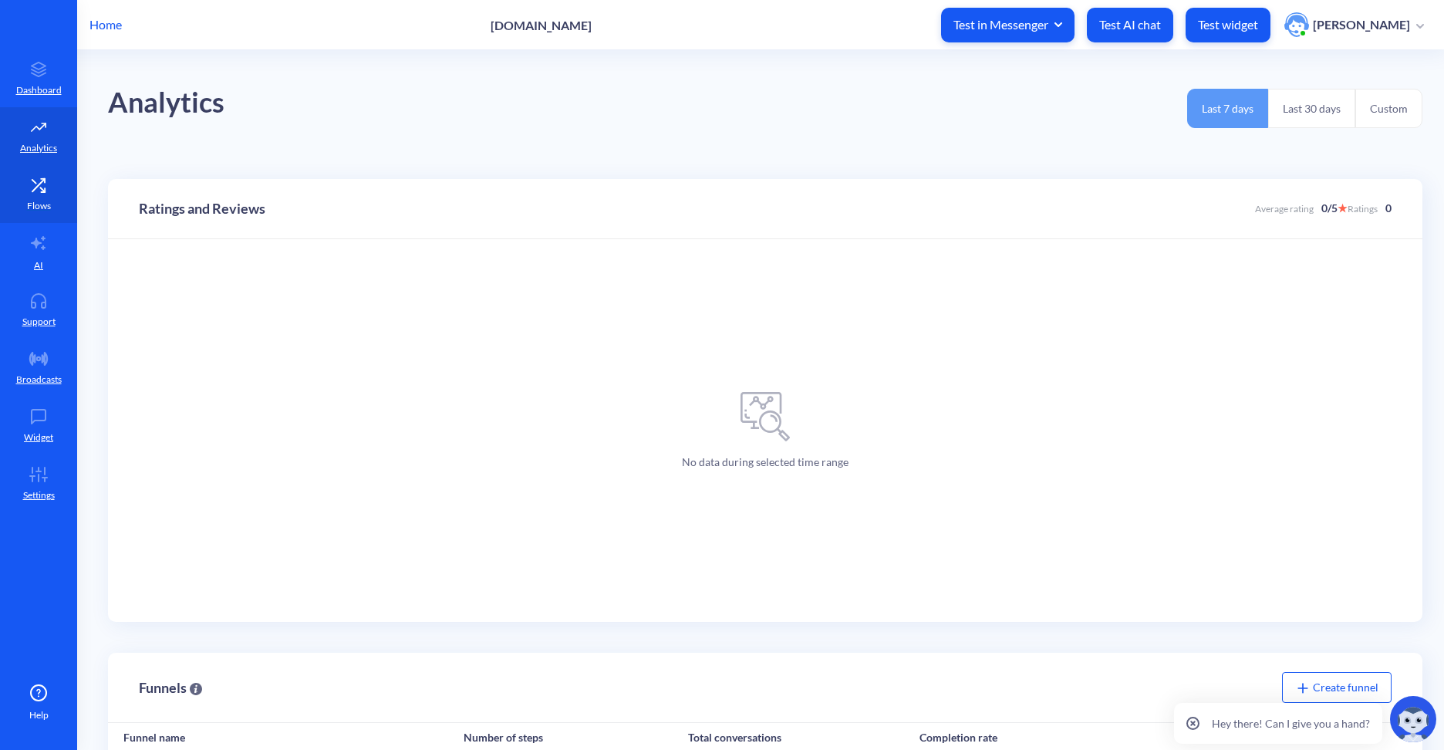
click at [44, 203] on p "Flows" at bounding box center [39, 206] width 24 height 14
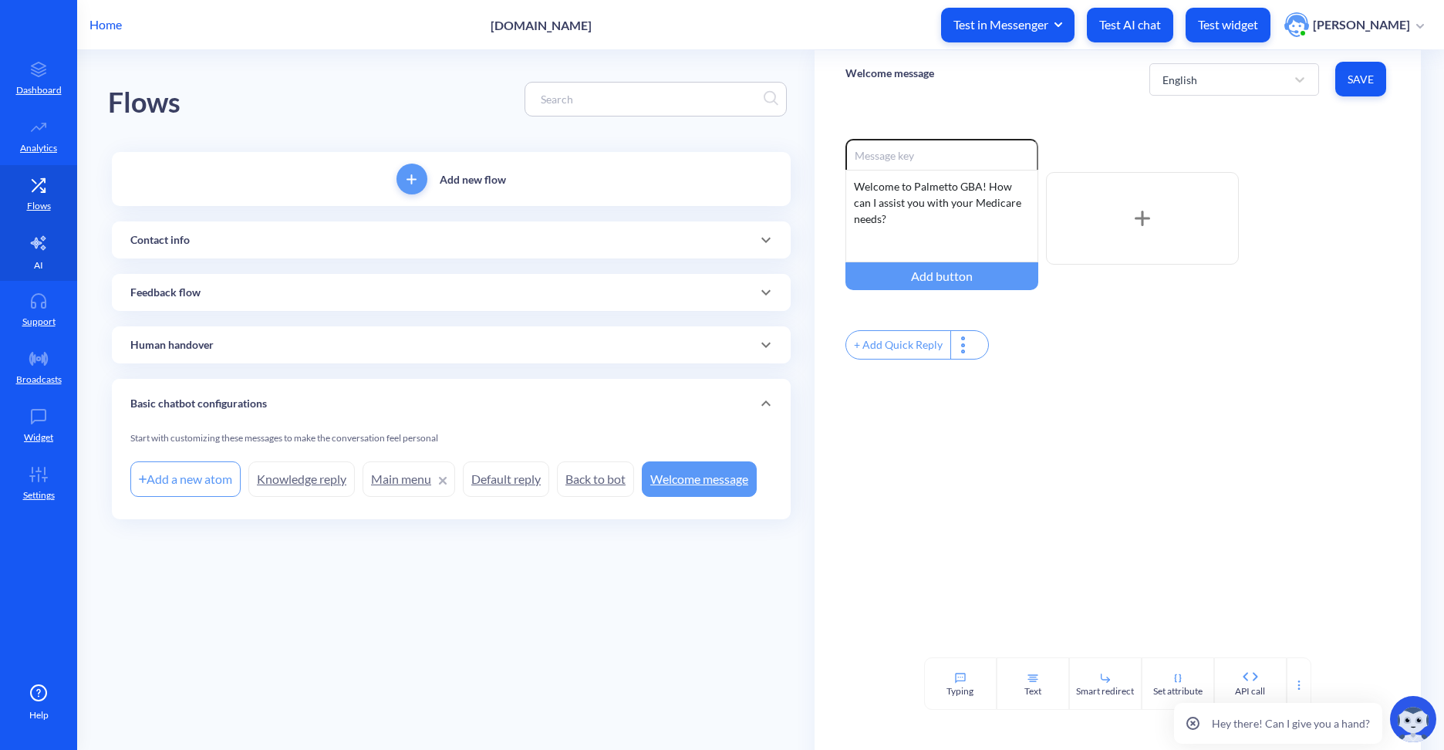
click at [31, 253] on link "AI" at bounding box center [38, 252] width 77 height 58
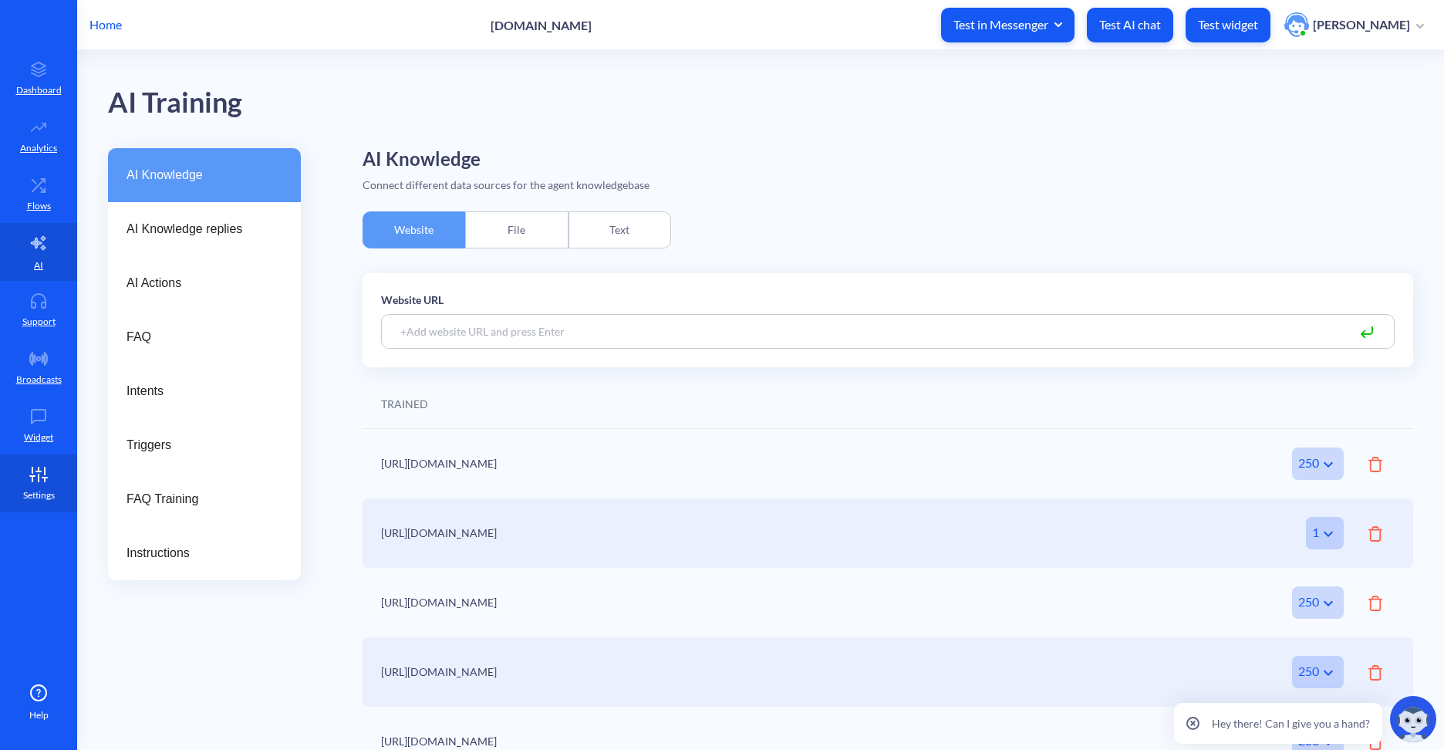
click at [42, 487] on link "Settings" at bounding box center [38, 483] width 77 height 58
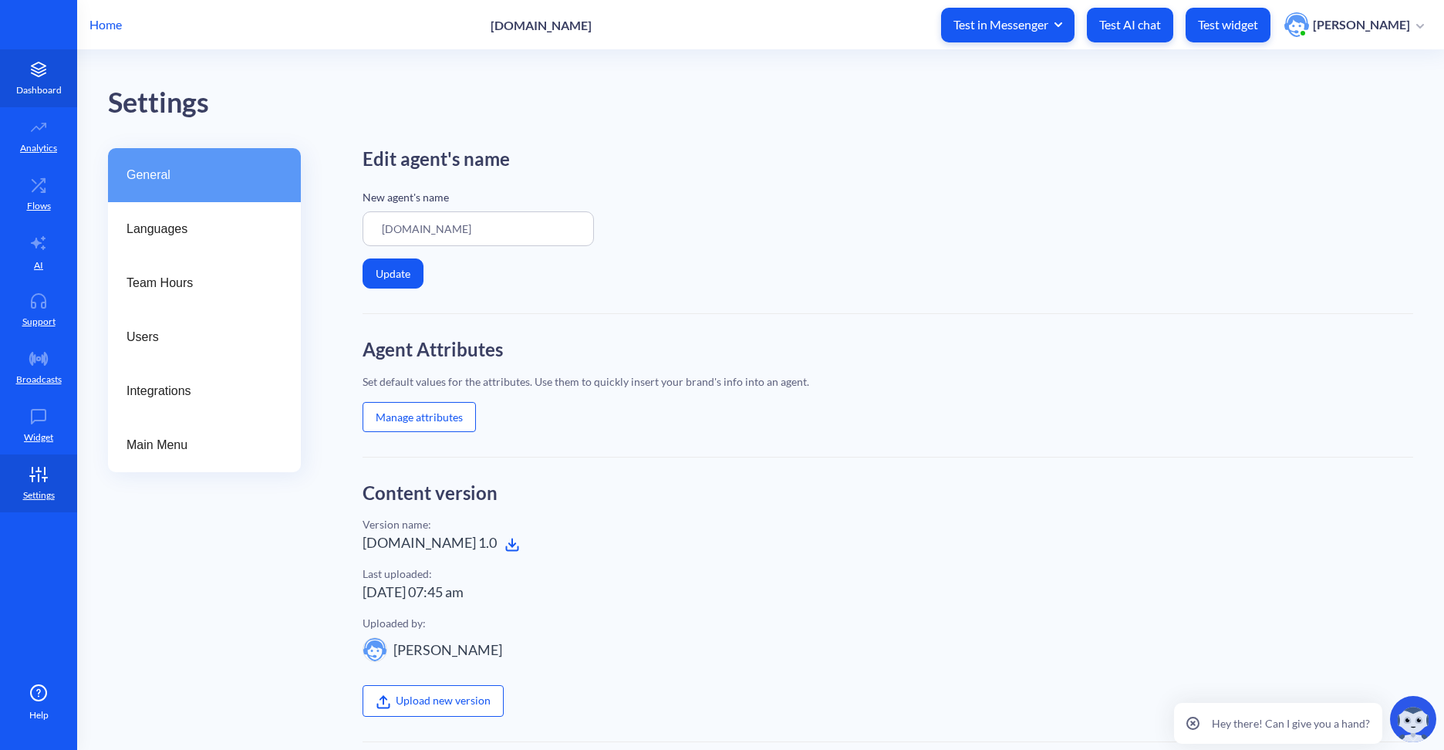
click at [41, 73] on icon at bounding box center [38, 69] width 31 height 15
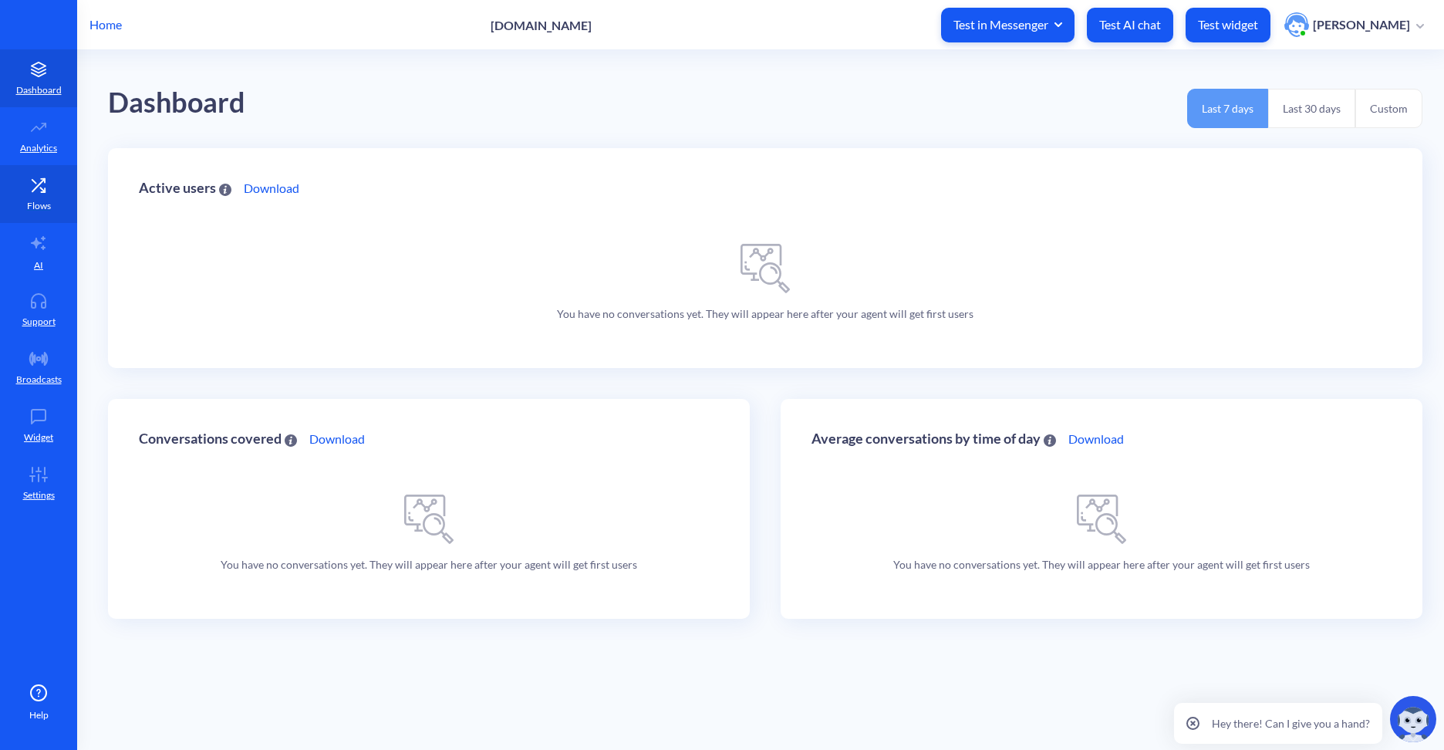
click at [39, 212] on p "Flows" at bounding box center [39, 206] width 24 height 14
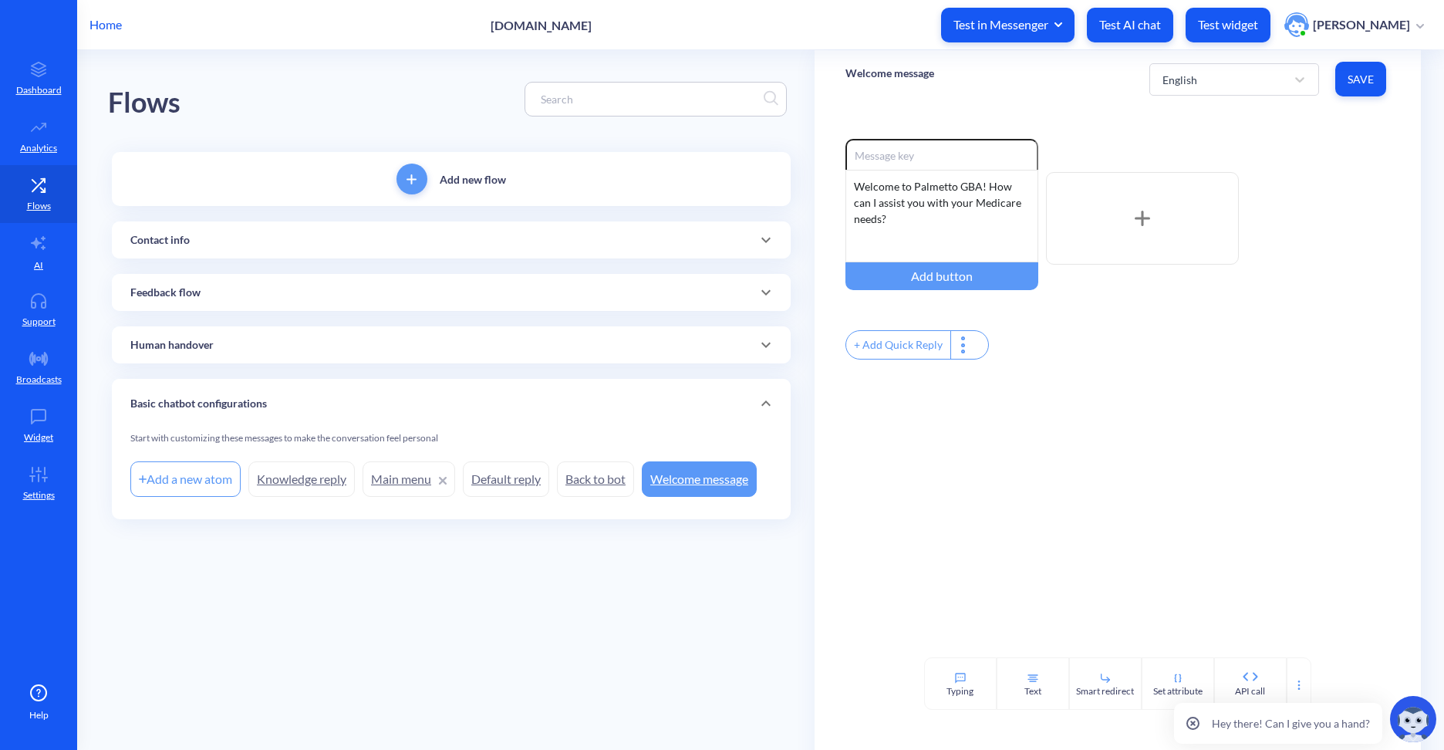
click at [302, 248] on div "Contact info" at bounding box center [451, 240] width 642 height 16
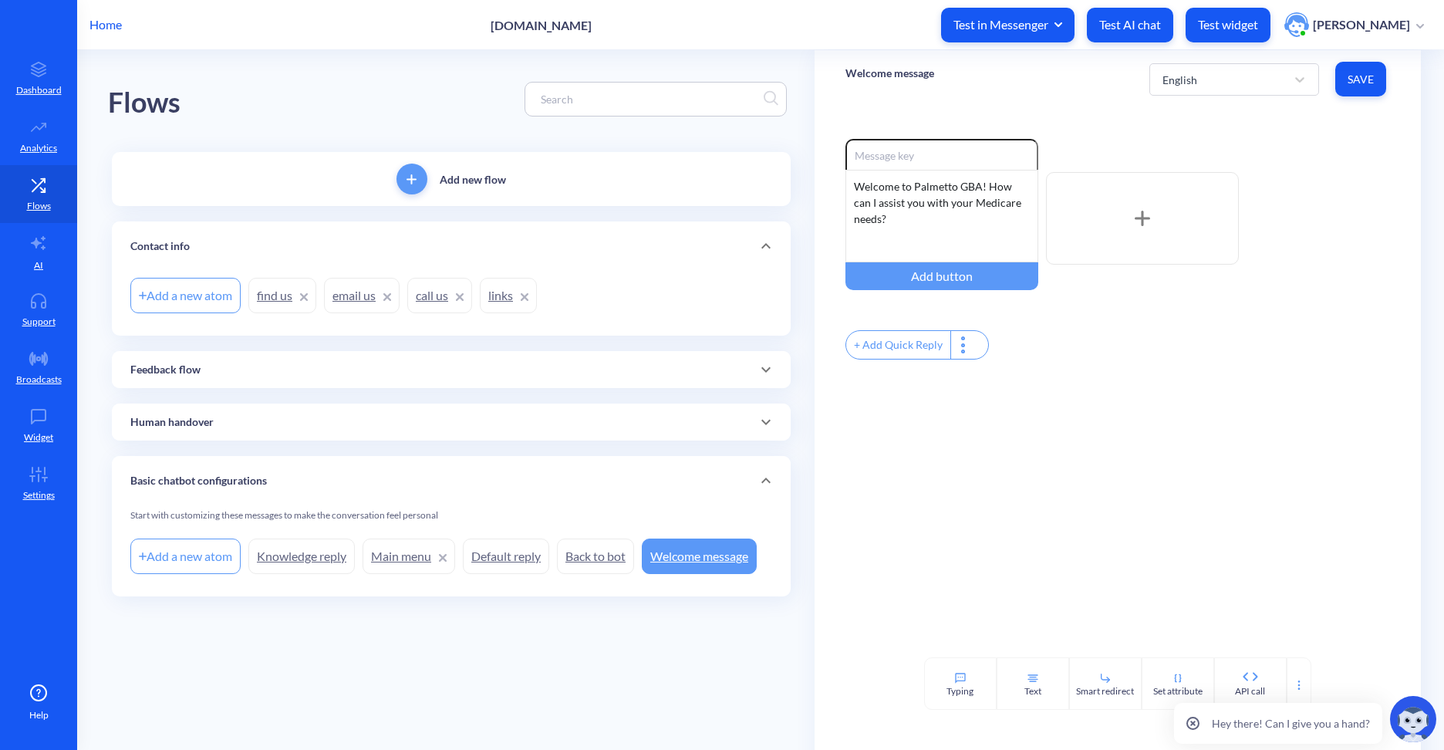
click at [302, 248] on div "Contact info" at bounding box center [451, 246] width 642 height 16
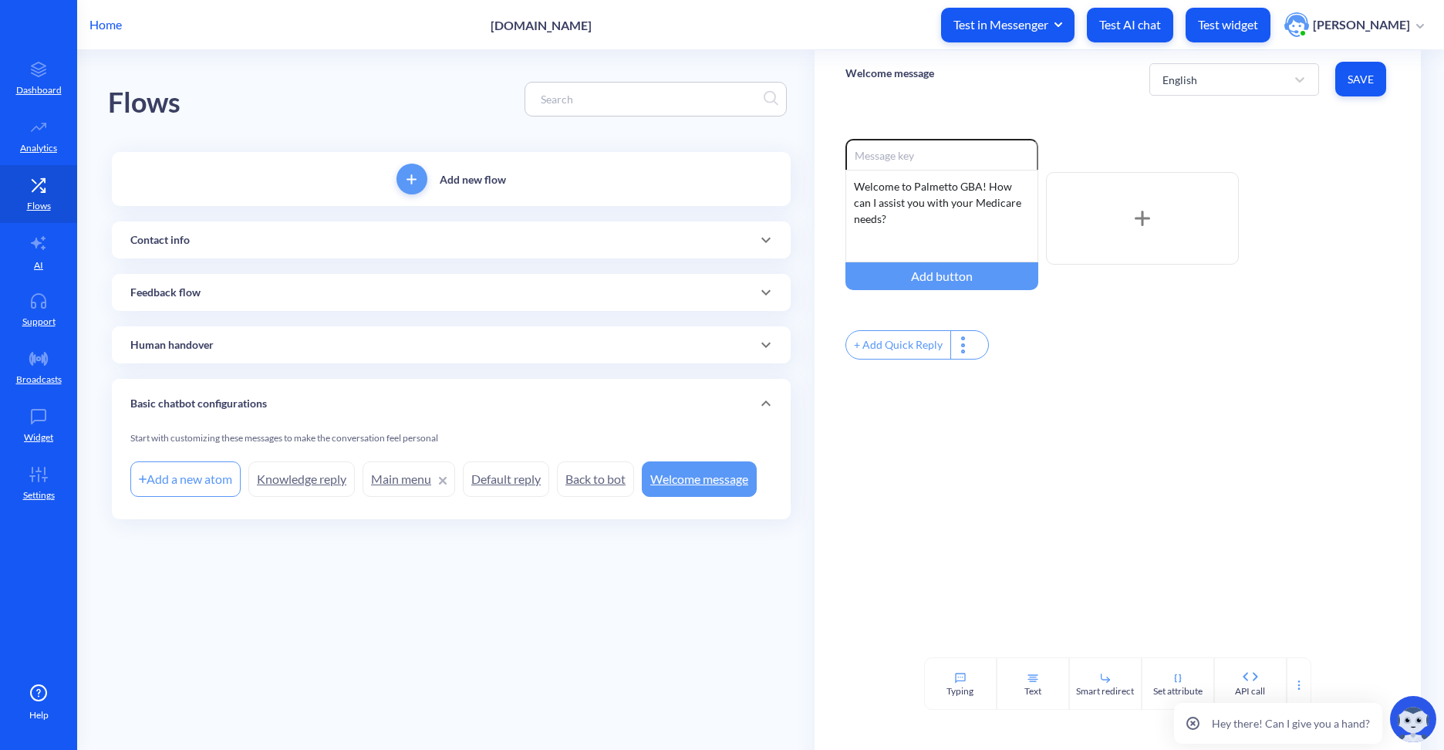
click at [561, 349] on div "Human handover" at bounding box center [451, 345] width 642 height 16
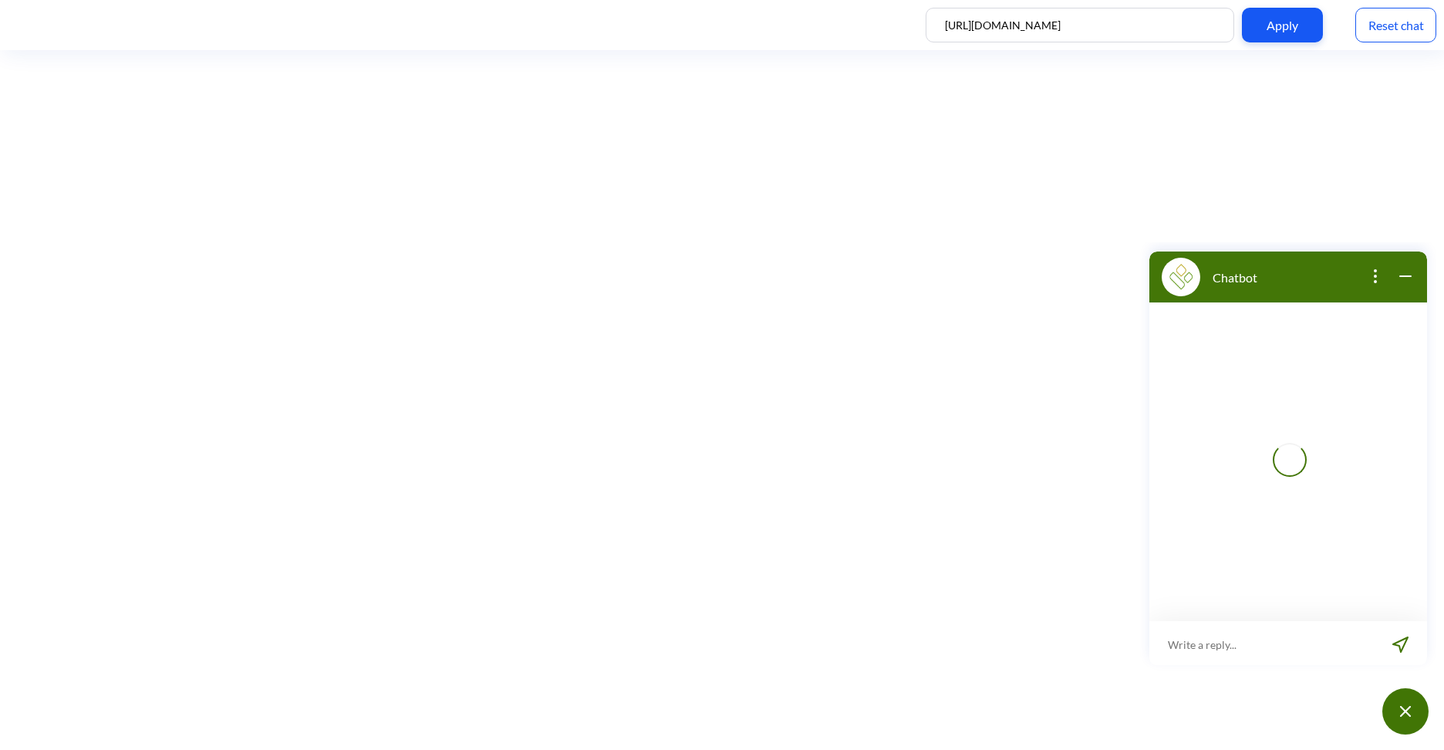
scroll to position [2, 0]
click at [1034, 29] on input "[URL][DOMAIN_NAME]" at bounding box center [1079, 25] width 308 height 35
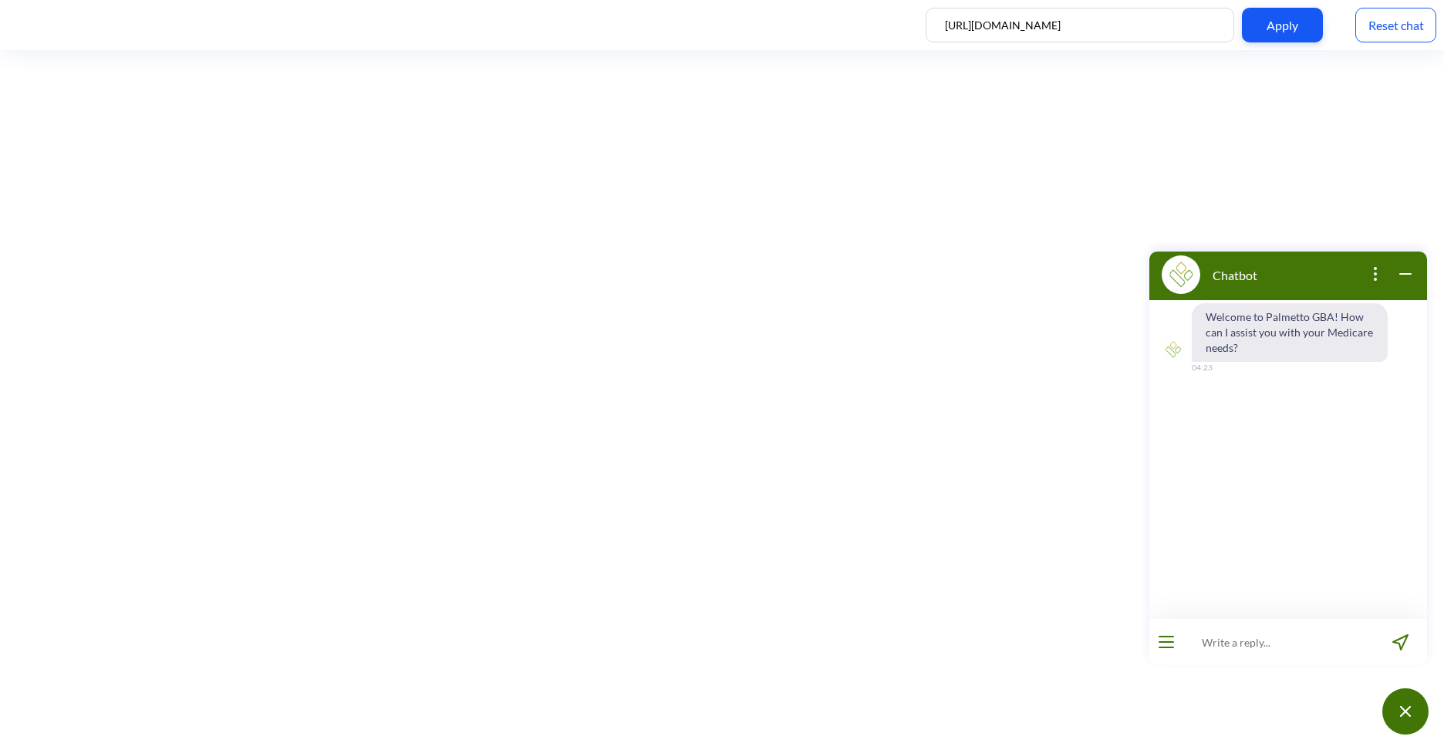
click at [1034, 29] on input "[URL][DOMAIN_NAME]" at bounding box center [1079, 25] width 308 height 35
click at [1034, 28] on input "[URL][DOMAIN_NAME]" at bounding box center [1079, 25] width 308 height 35
click at [1074, 30] on input "[URL][DOMAIN_NAME]" at bounding box center [1079, 25] width 308 height 35
click at [1083, 29] on input "[URL][DOMAIN_NAME]" at bounding box center [1079, 25] width 308 height 35
drag, startPoint x: 1070, startPoint y: 25, endPoint x: 1009, endPoint y: 26, distance: 61.7
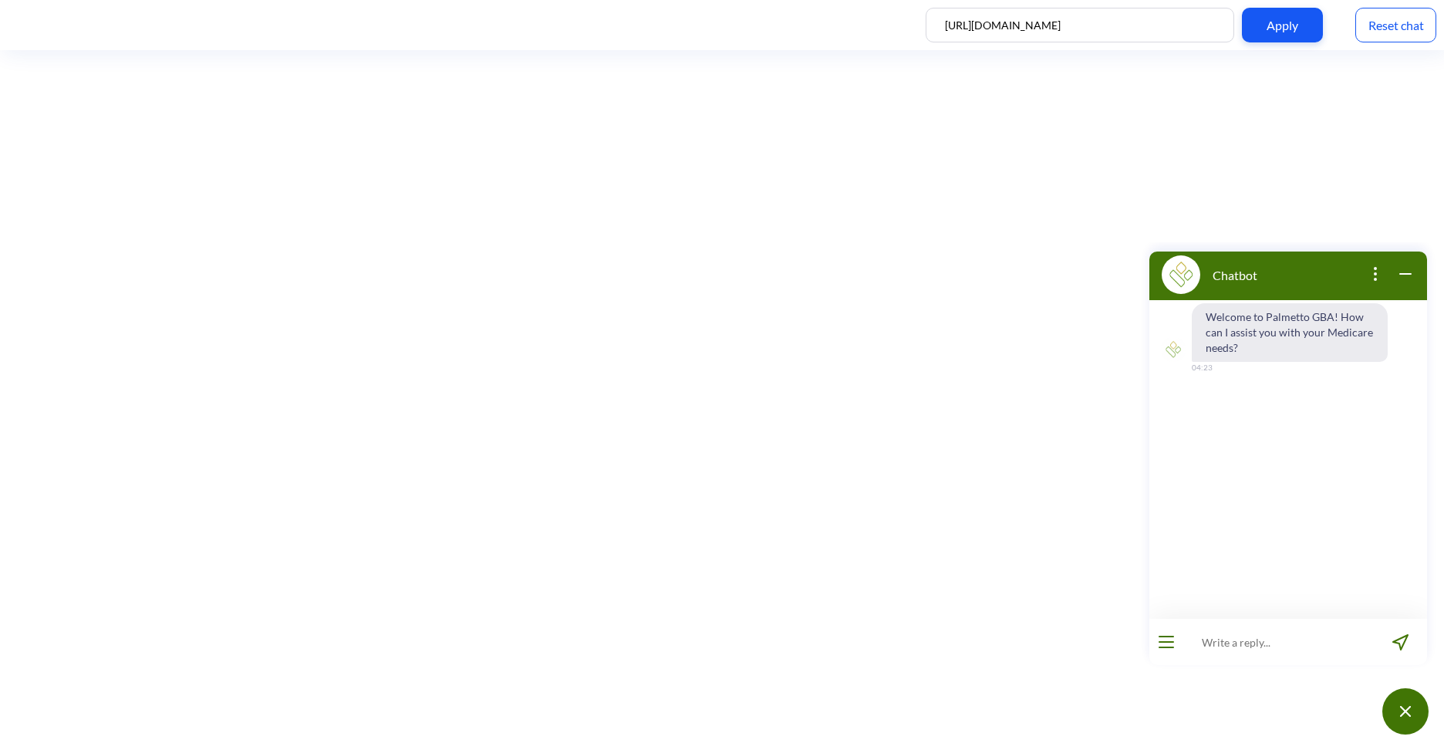
click at [1009, 26] on input "[URL][DOMAIN_NAME]" at bounding box center [1079, 25] width 308 height 35
click at [1283, 28] on div "Apply" at bounding box center [1282, 25] width 81 height 35
drag, startPoint x: 980, startPoint y: 24, endPoint x: 929, endPoint y: 24, distance: 50.9
click at [929, 24] on input "https://www.palmettogba.com" at bounding box center [1079, 25] width 308 height 35
click at [1273, 25] on div "Apply" at bounding box center [1282, 25] width 81 height 35
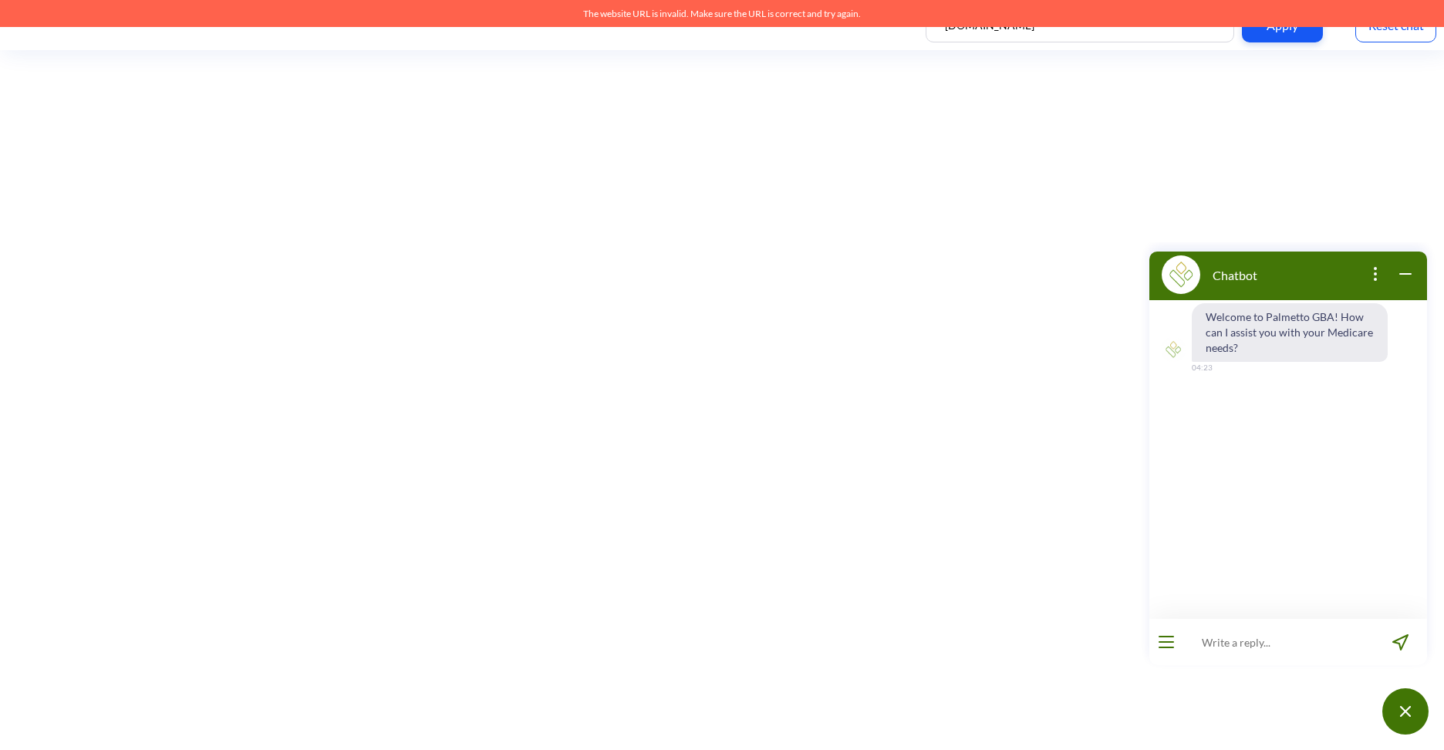
click at [1075, 37] on input "www.palmettogba.com" at bounding box center [1079, 25] width 308 height 35
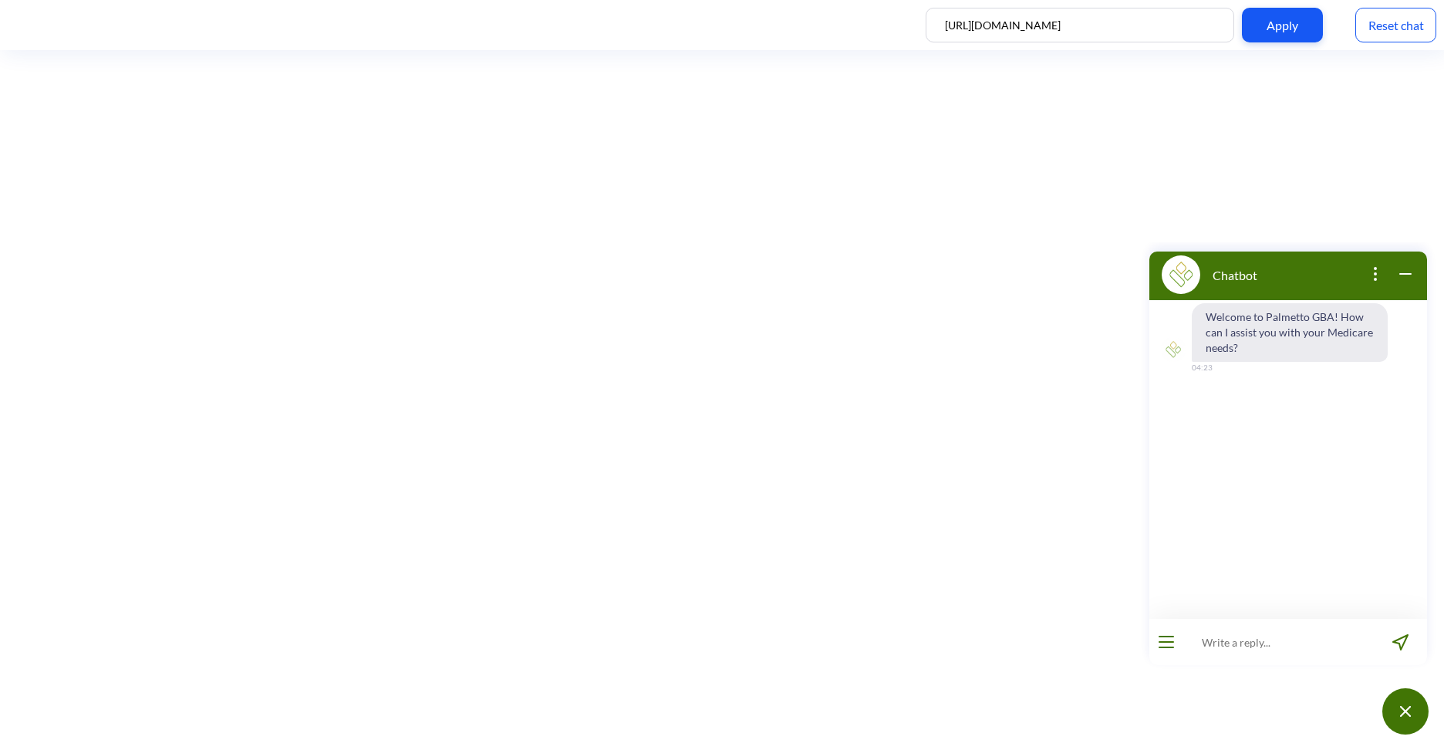
click at [1272, 27] on div "Apply" at bounding box center [1282, 25] width 81 height 35
click at [1033, 25] on input "https://www.palmettogba.com" at bounding box center [1079, 25] width 308 height 35
click at [1303, 20] on div "Apply" at bounding box center [1282, 25] width 81 height 35
click at [1025, 29] on input "https://www.cmsruas.com" at bounding box center [1079, 25] width 308 height 35
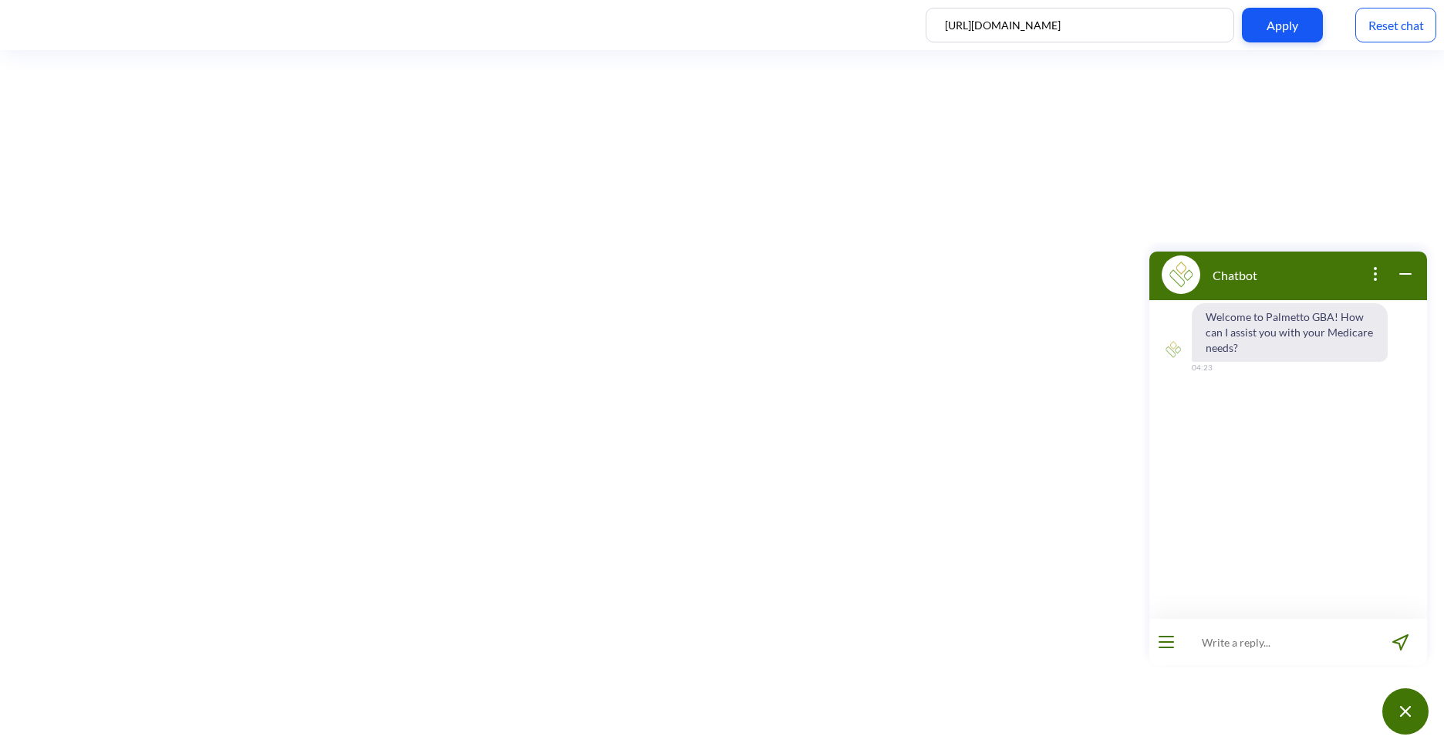
click at [1025, 29] on input "https://www.cmsruas.com" at bounding box center [1079, 25] width 308 height 35
type input "https://www.dmecompetitivebid.com"
click at [1280, 22] on div "Apply" at bounding box center [1282, 25] width 81 height 35
click at [1238, 647] on input at bounding box center [1278, 642] width 190 height 46
type input "How do I submit a claim?"
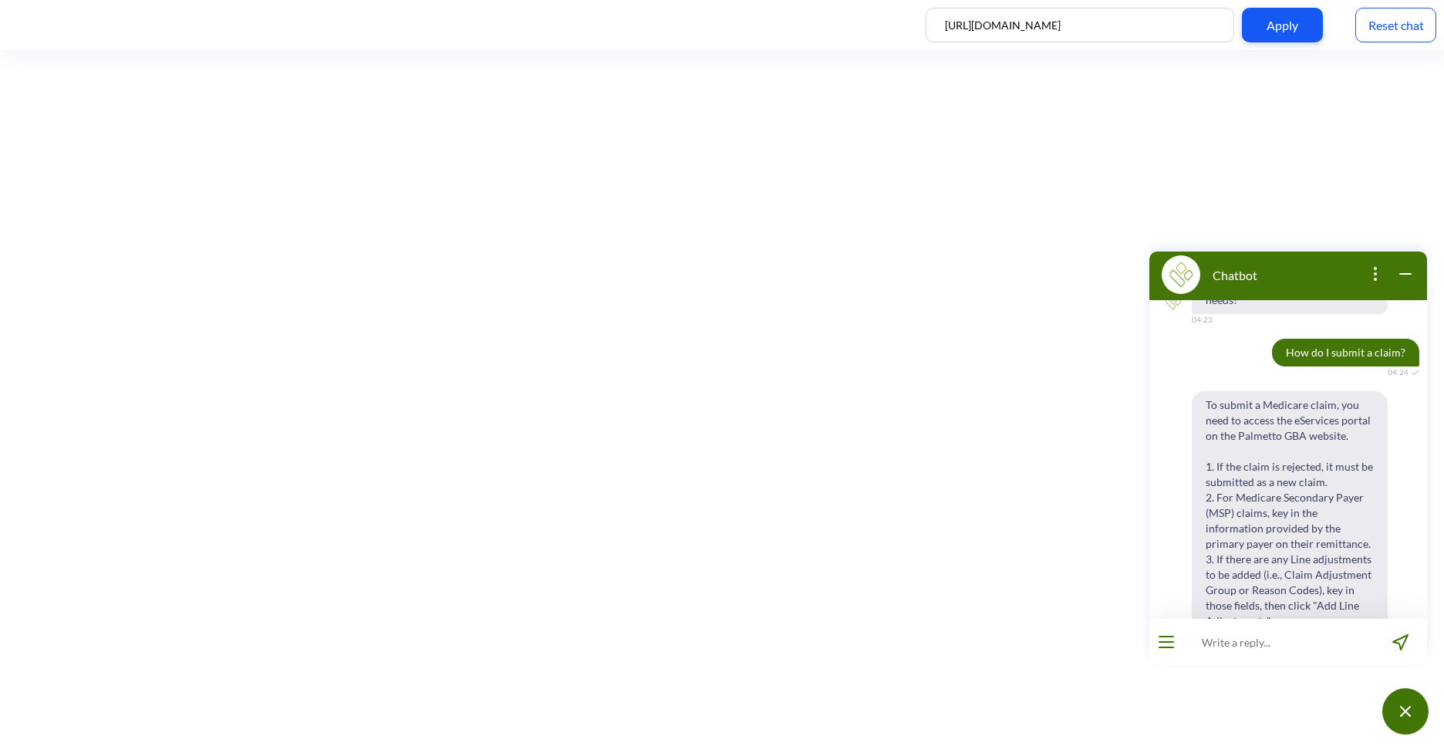
scroll to position [0, 0]
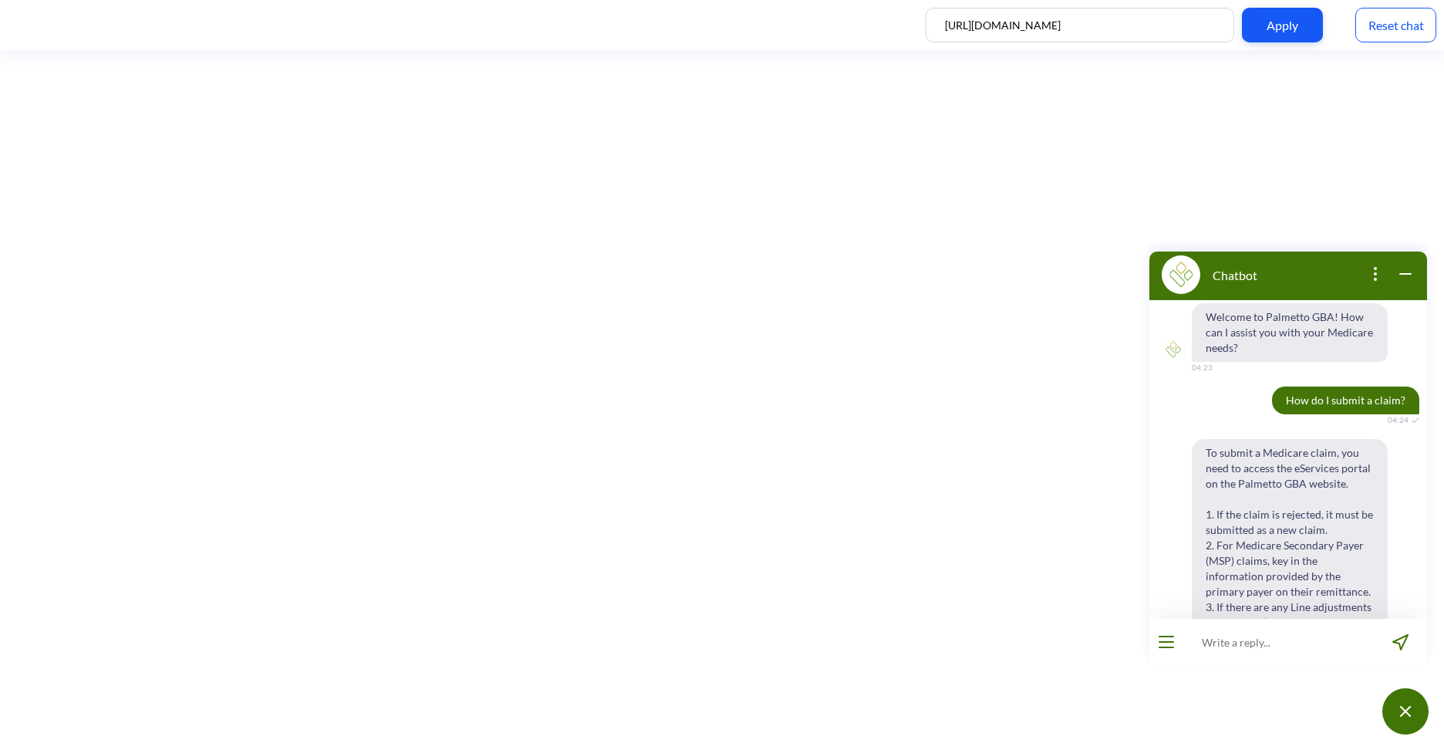
click at [1377, 273] on icon "open popup" at bounding box center [1375, 274] width 19 height 19
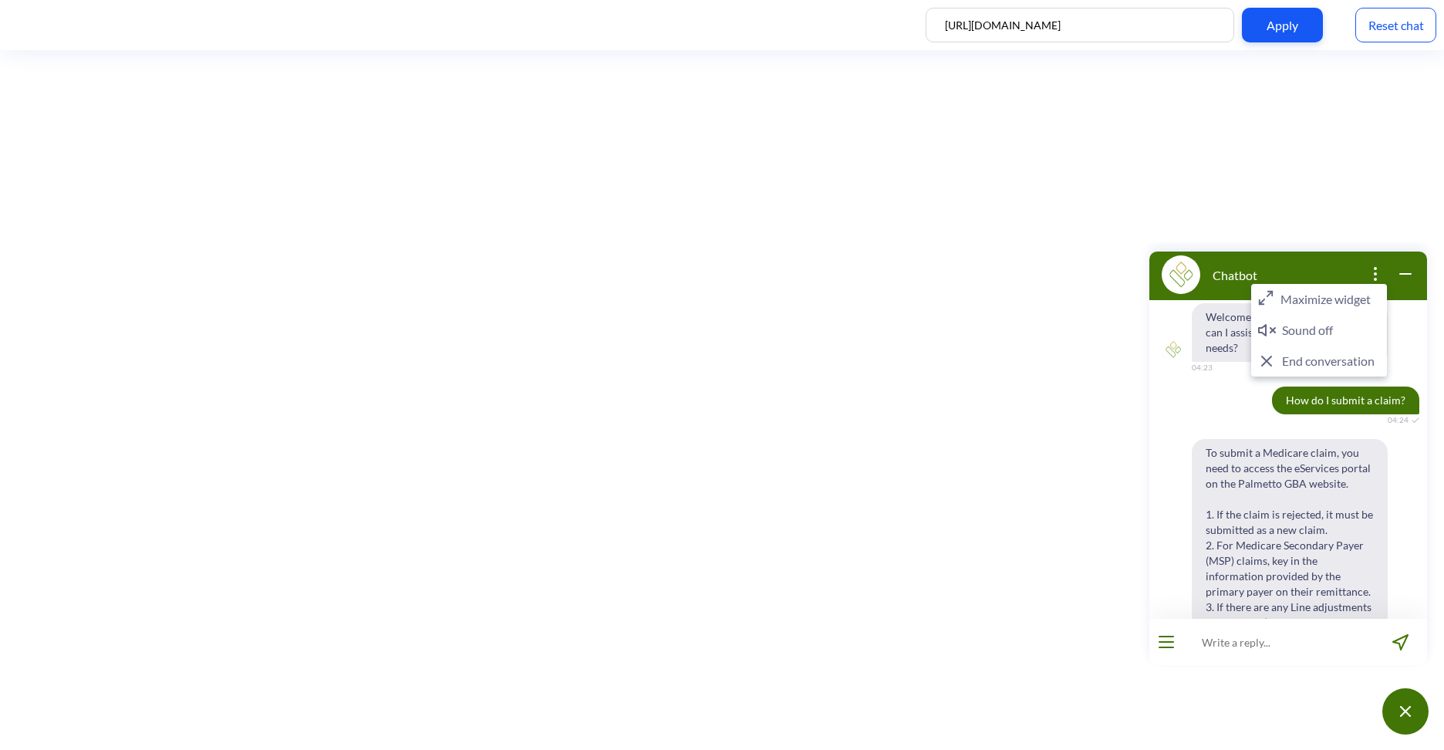
click at [1377, 273] on icon "close popup" at bounding box center [1375, 274] width 19 height 19
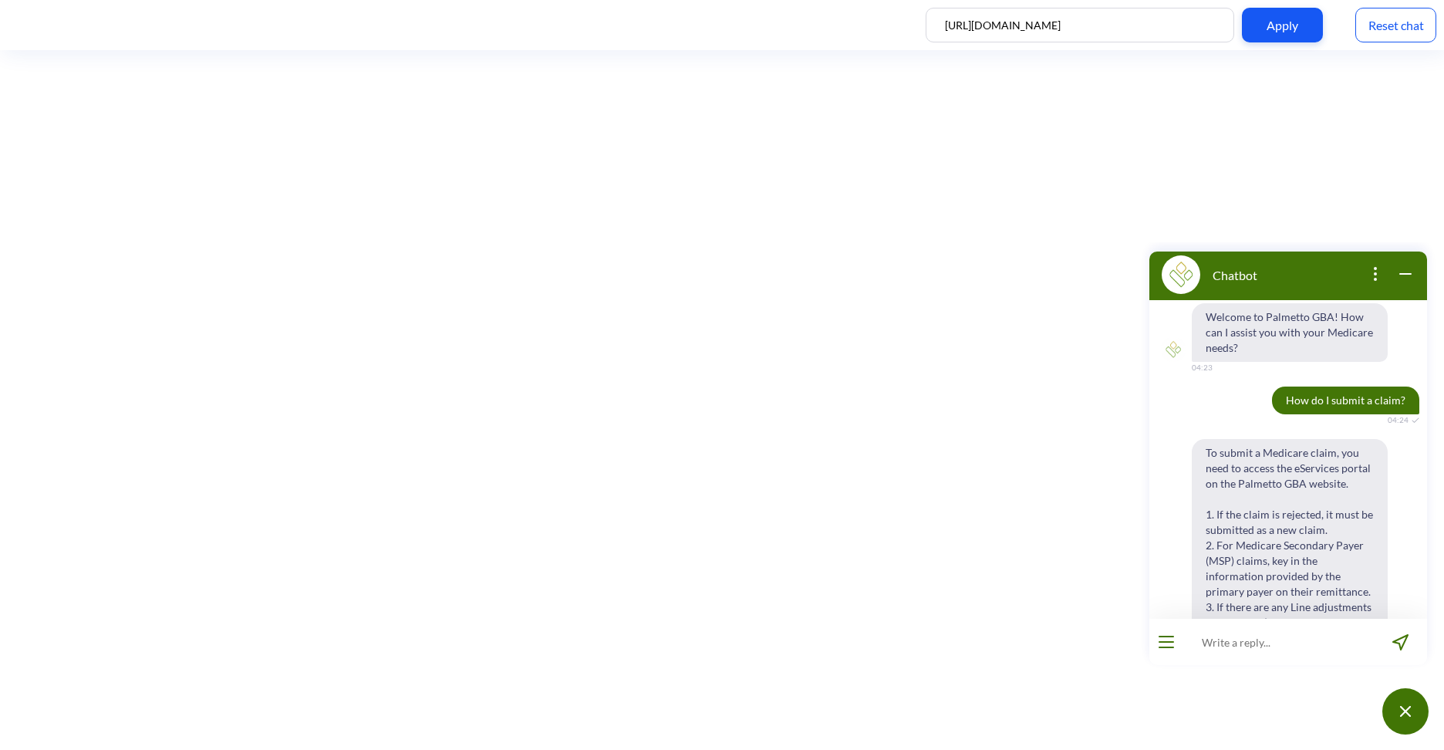
click at [1377, 273] on icon "open popup" at bounding box center [1375, 274] width 19 height 19
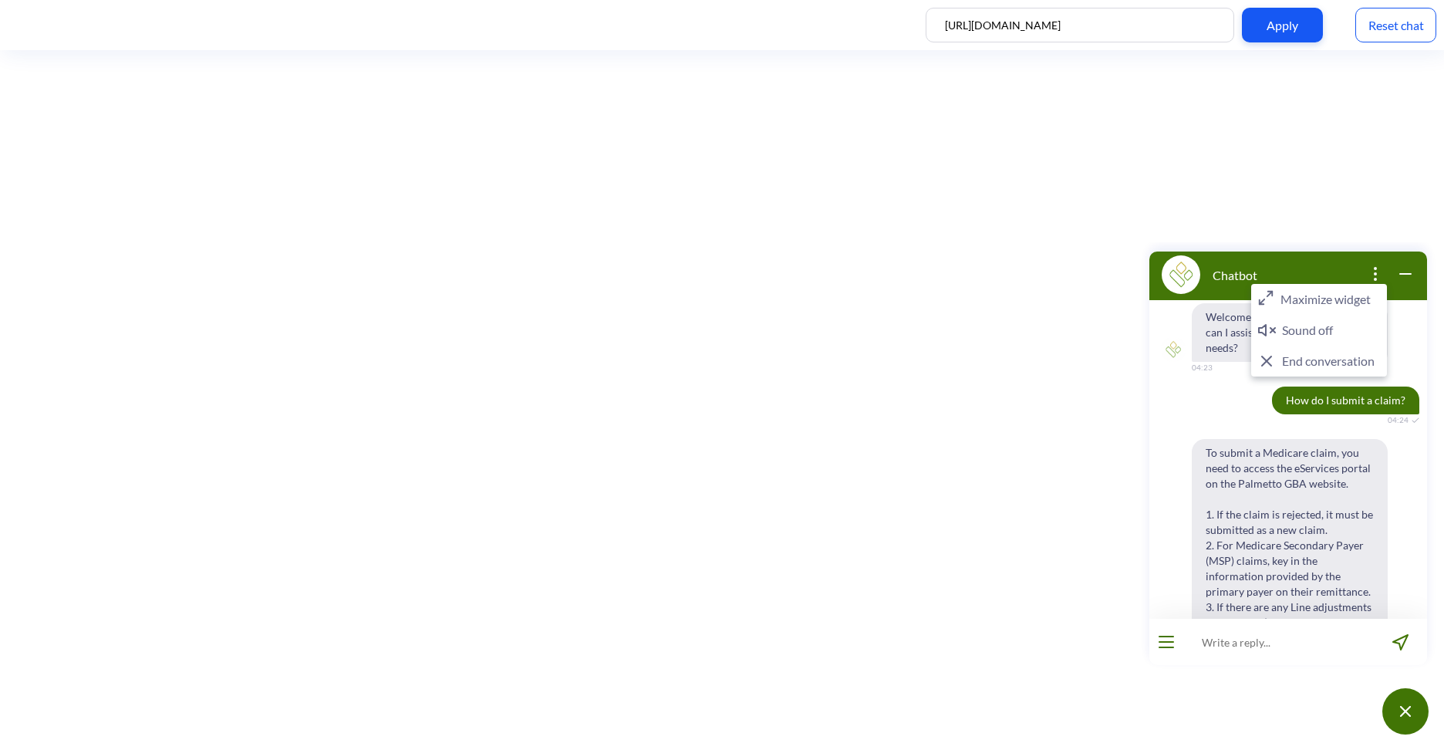
click at [1343, 301] on button "Maximize widget" at bounding box center [1319, 299] width 136 height 31
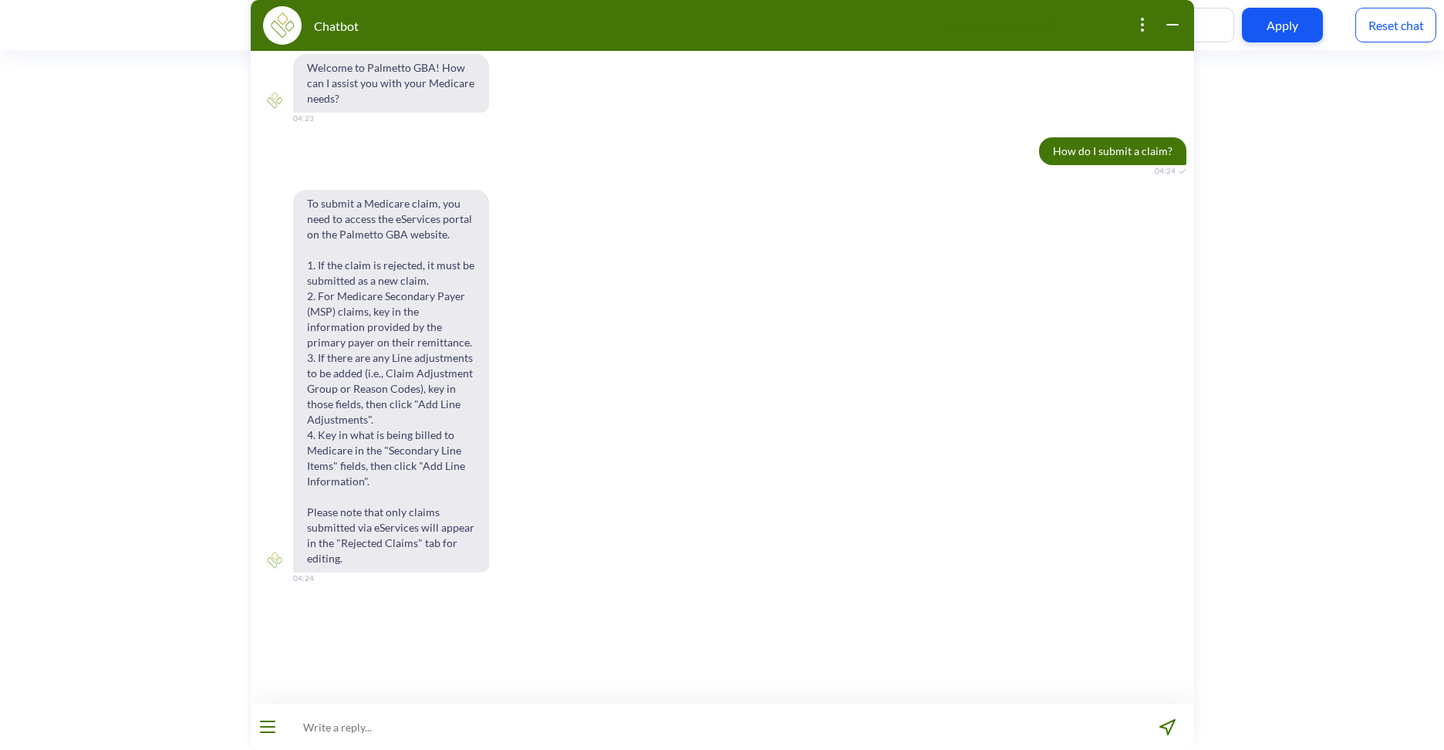
click at [1140, 21] on icon "open popup" at bounding box center [1141, 24] width 19 height 19
click at [673, 438] on div "To submit a Medicare claim, you need to access the eServices portal on the Palm…" at bounding box center [721, 381] width 943 height 383
